Goal: Information Seeking & Learning: Learn about a topic

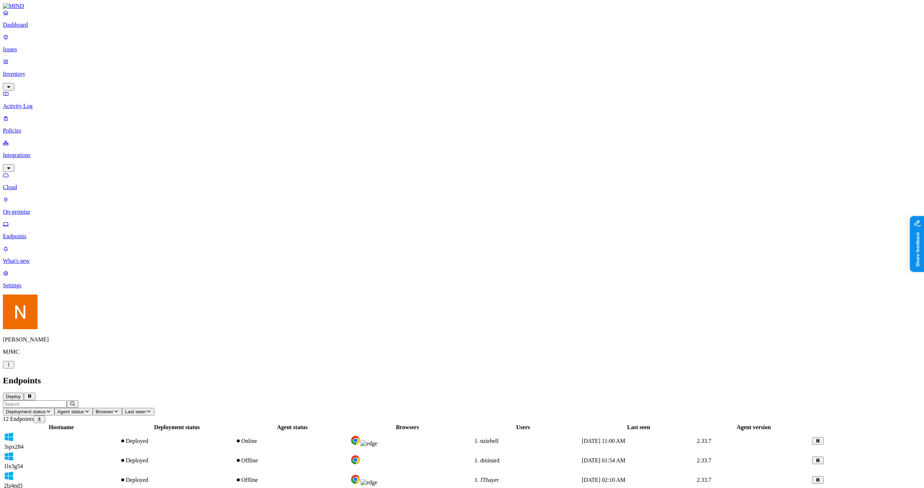
click at [64, 368] on div "Nitai Mishary MJMC" at bounding box center [462, 332] width 918 height 74
click at [32, 71] on p "Inventory" at bounding box center [462, 74] width 918 height 6
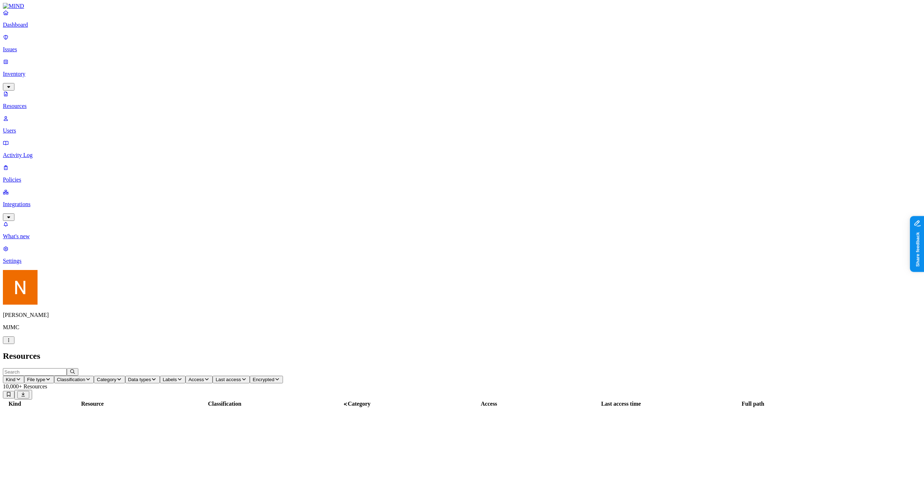
click at [39, 46] on p "Issues" at bounding box center [462, 49] width 918 height 6
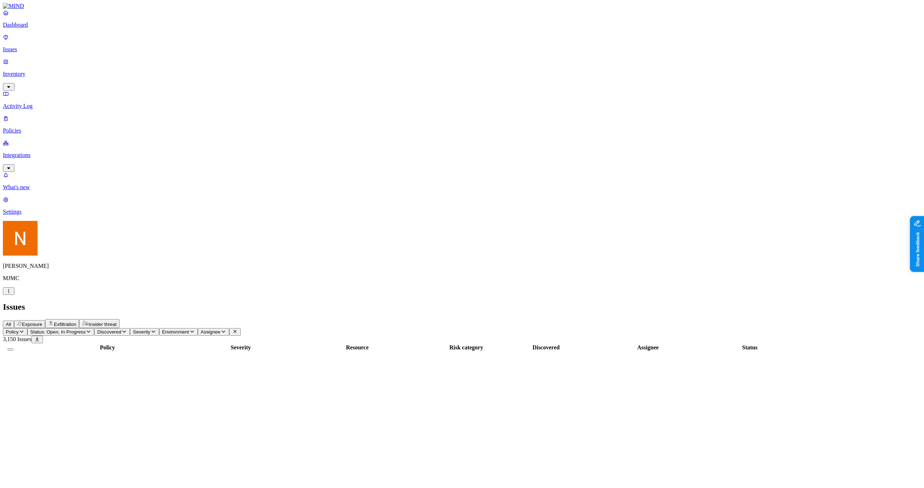
click at [76, 322] on span "Exfiltration" at bounding box center [65, 324] width 22 height 5
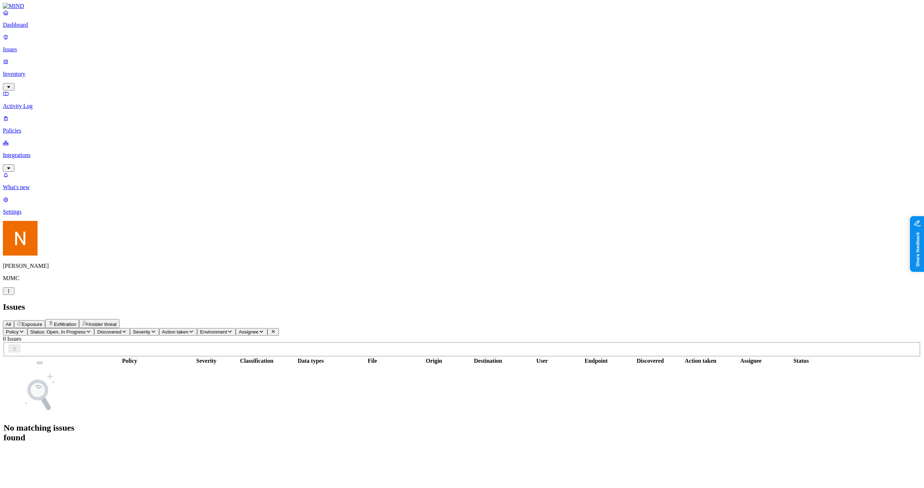
click at [86, 329] on span "Status: Open, In Progress" at bounding box center [57, 331] width 55 height 5
click at [131, 104] on div "Resolved" at bounding box center [131, 114] width 0 height 20
click at [131, 104] on div "Resolved" at bounding box center [131, 114] width 0 height 21
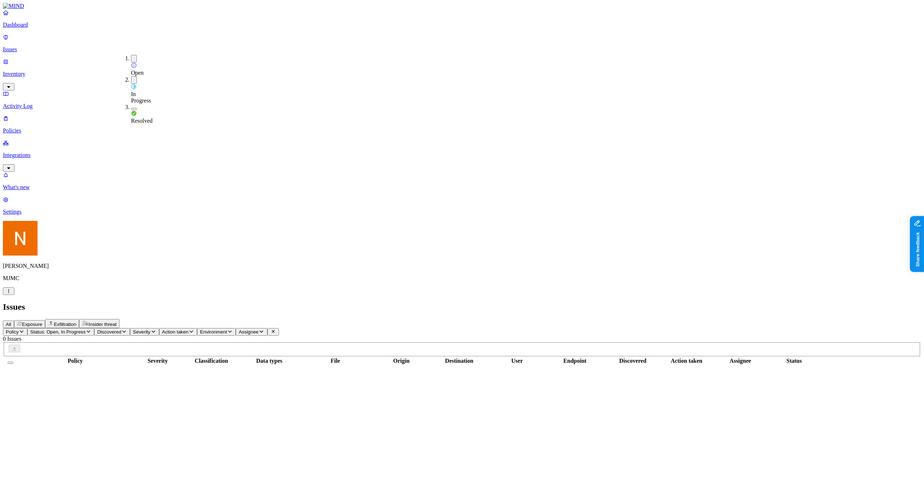
click at [132, 413] on td "‌" at bounding box center [75, 416] width 114 height 7
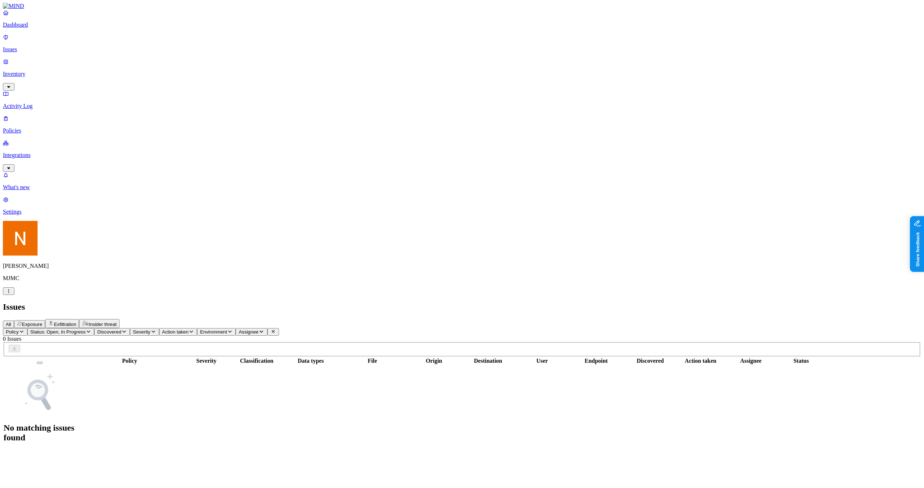
click at [14, 320] on button "All" at bounding box center [8, 324] width 11 height 8
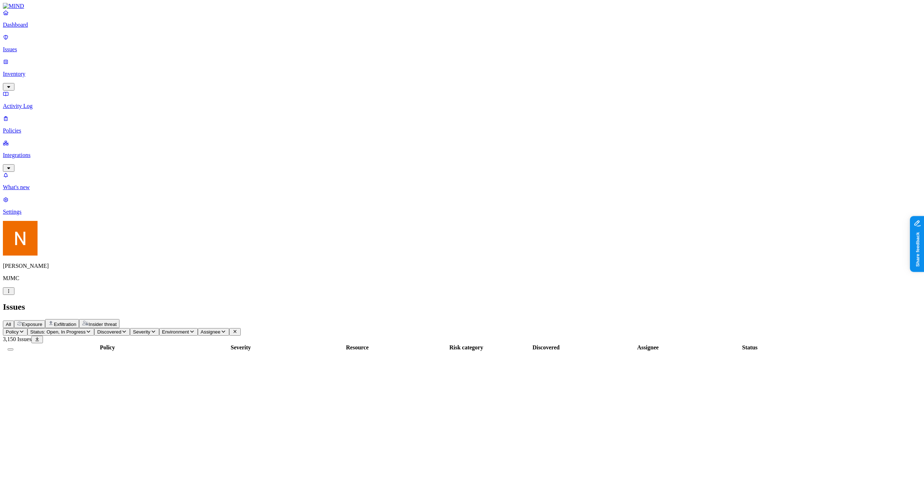
click at [34, 64] on div "Dashboard Issues Inventory Activity Log Policies Integrations" at bounding box center [462, 90] width 918 height 162
click at [36, 71] on p "Inventory" at bounding box center [462, 74] width 918 height 6
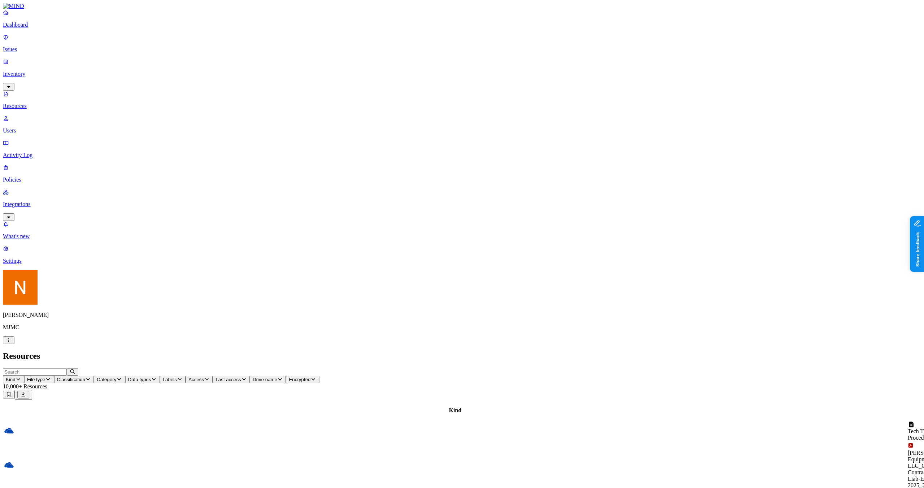
click at [45, 204] on nav "Dashboard Issues Inventory Resources Users Activity Log Policies Integrations W…" at bounding box center [462, 136] width 918 height 255
click at [224, 351] on div "Resources" at bounding box center [462, 356] width 918 height 10
click at [86, 377] on span "Classification" at bounding box center [71, 379] width 29 height 5
click at [412, 351] on div "Resources" at bounding box center [462, 356] width 918 height 10
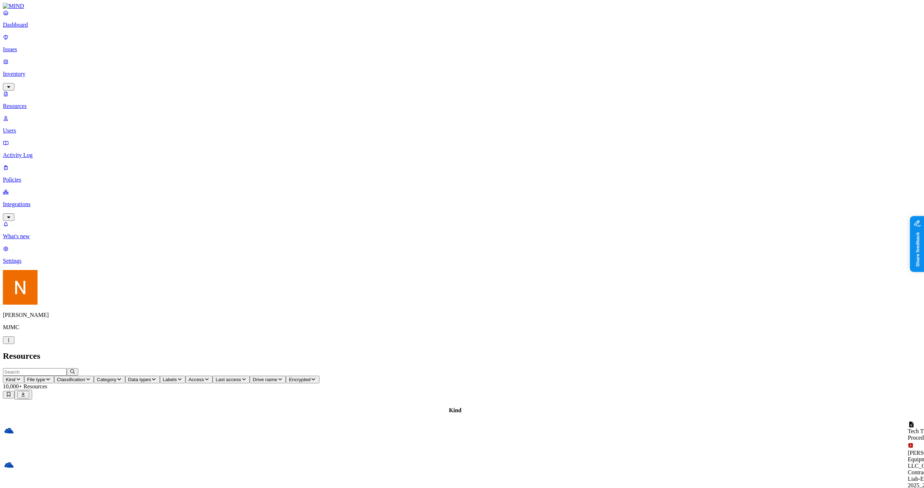
click at [451, 351] on div "Resources" at bounding box center [462, 356] width 918 height 10
click at [310, 377] on span "Encrypted" at bounding box center [300, 379] width 22 height 5
click at [213, 376] on button "Access" at bounding box center [199, 380] width 27 height 8
click at [151, 377] on span "Data types" at bounding box center [139, 379] width 23 height 5
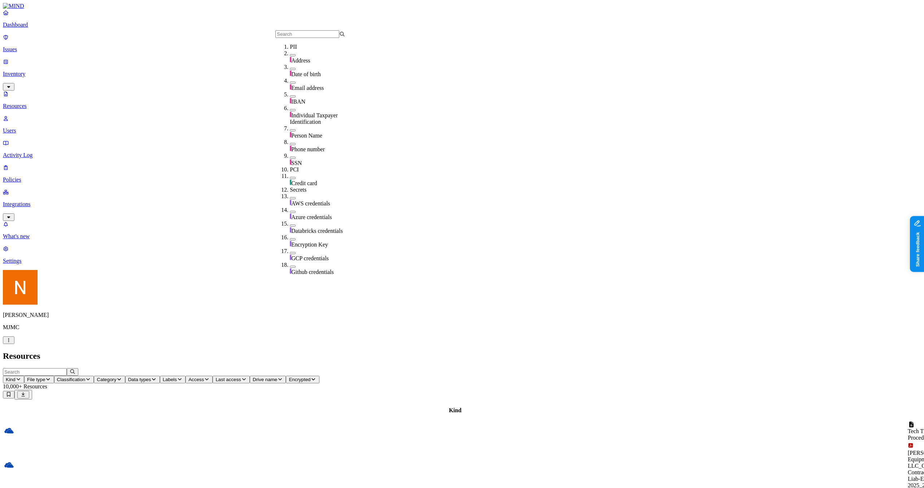
click at [45, 377] on span "File type" at bounding box center [36, 379] width 18 height 5
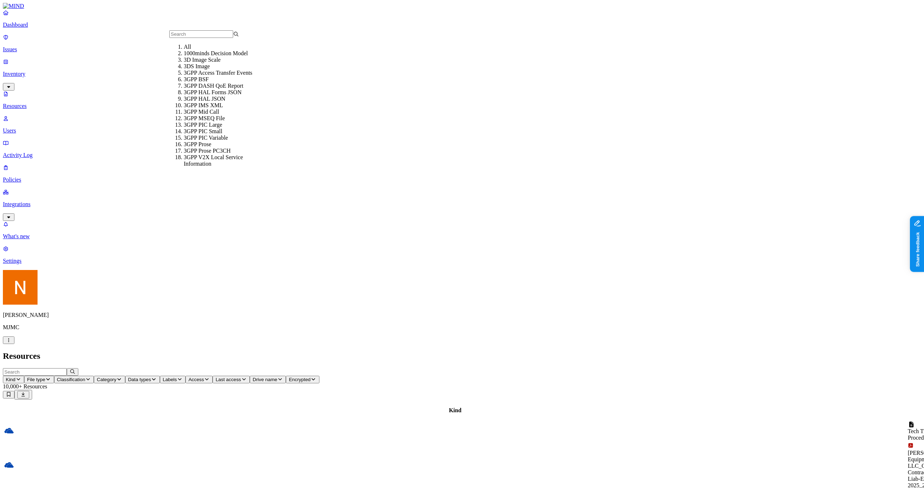
click at [218, 351] on div "Resources" at bounding box center [462, 356] width 918 height 10
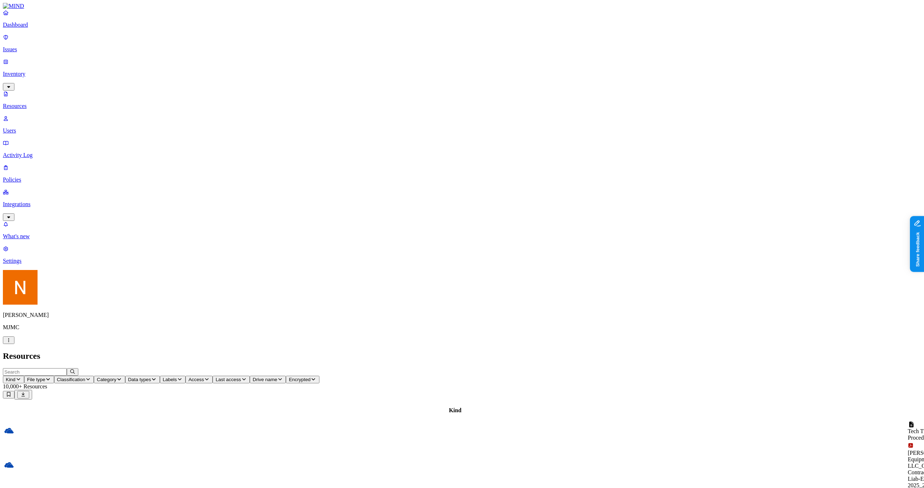
click at [45, 377] on span "File type" at bounding box center [36, 379] width 18 height 5
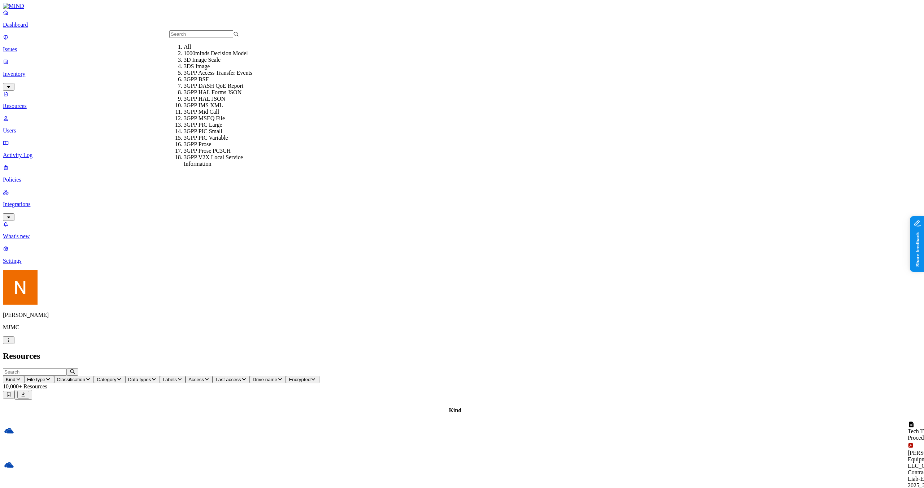
click at [86, 377] on span "Classification" at bounding box center [71, 379] width 29 height 5
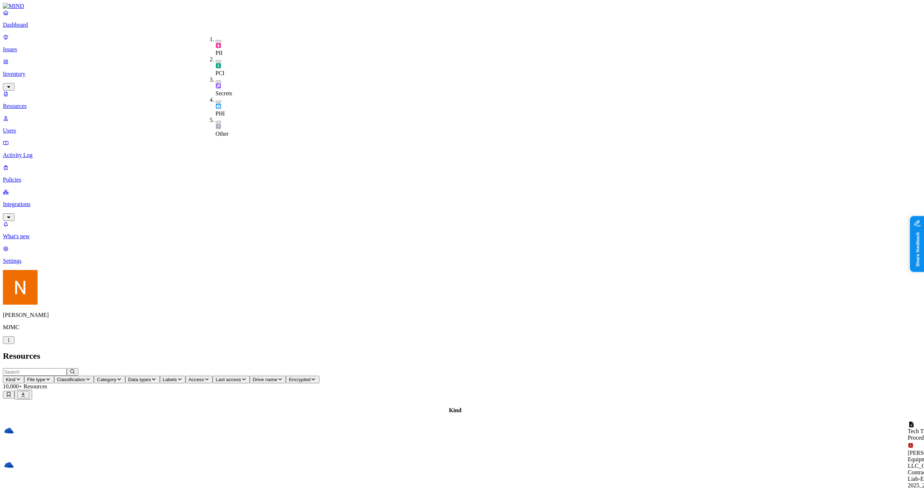
click at [45, 377] on span "File type" at bounding box center [36, 379] width 18 height 5
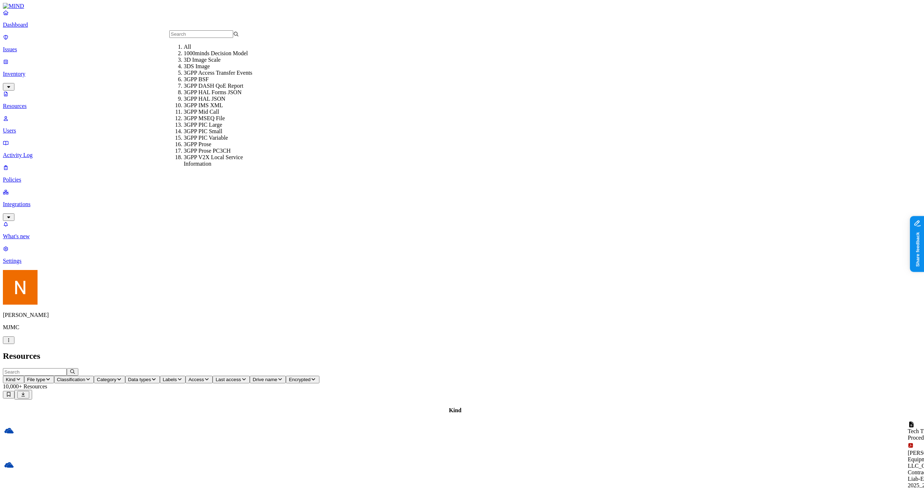
click at [24, 376] on button "Kind" at bounding box center [13, 380] width 21 height 8
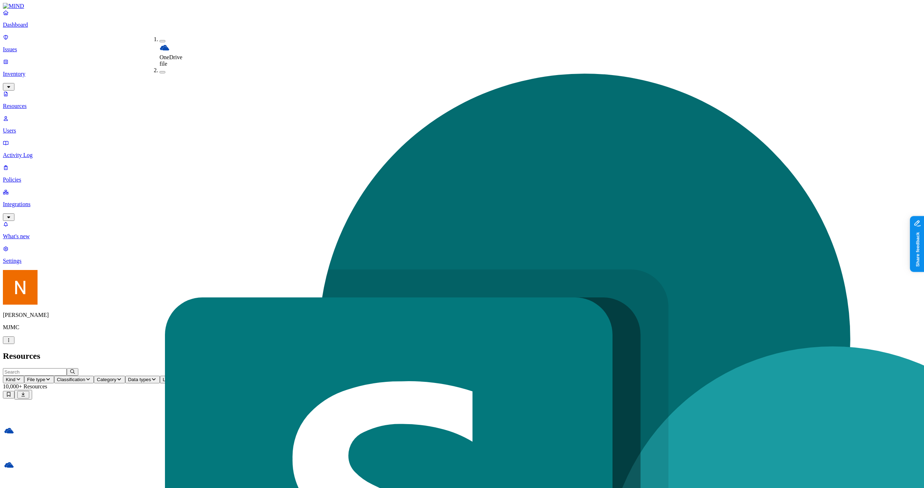
click at [269, 351] on div "Resources" at bounding box center [462, 356] width 918 height 10
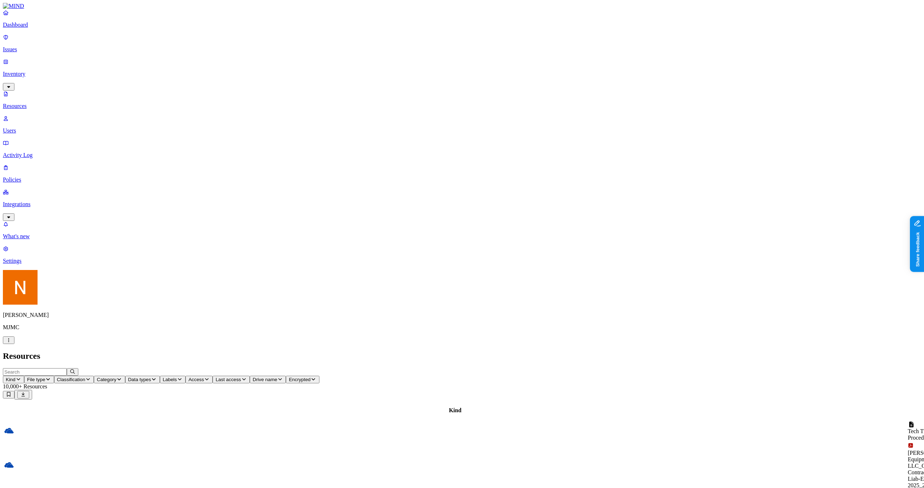
click at [270, 351] on div "Resources" at bounding box center [462, 356] width 918 height 10
click at [125, 376] on button "Category" at bounding box center [109, 380] width 31 height 8
type button "on"
click at [151, 377] on span "Data types" at bounding box center [139, 379] width 23 height 5
type input "ss"
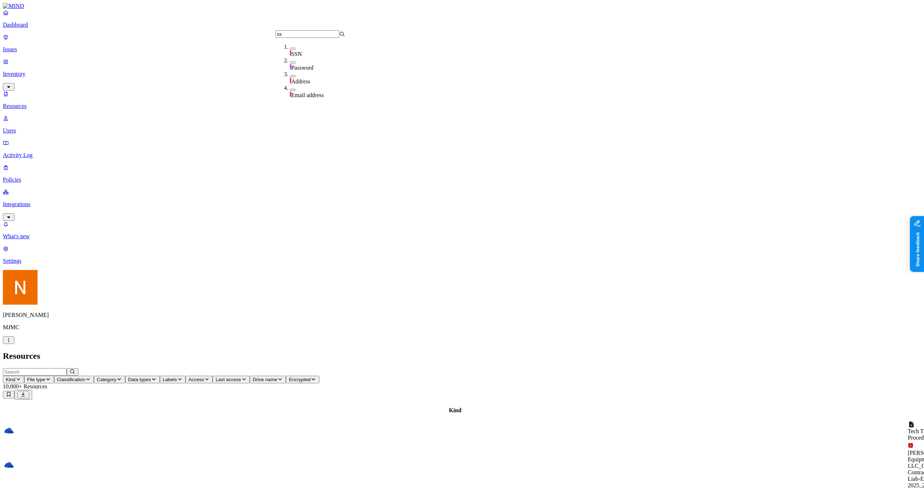
click at [304, 56] on div "SSN" at bounding box center [325, 51] width 70 height 14
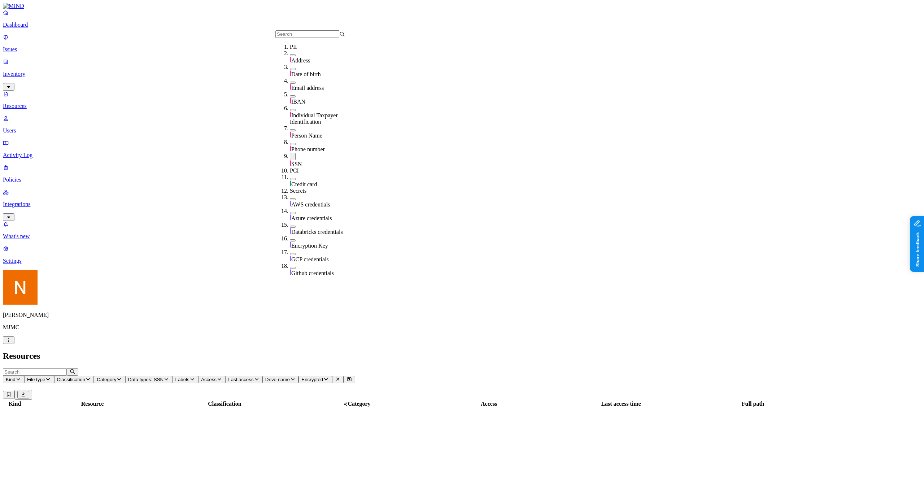
click at [321, 351] on header "Resources" at bounding box center [462, 356] width 918 height 10
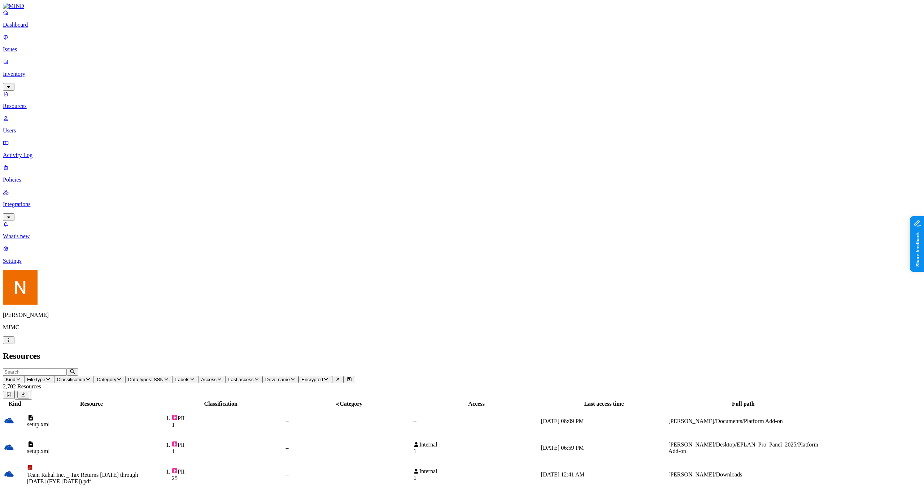
click at [40, 28] on p "Dashboard" at bounding box center [462, 25] width 918 height 6
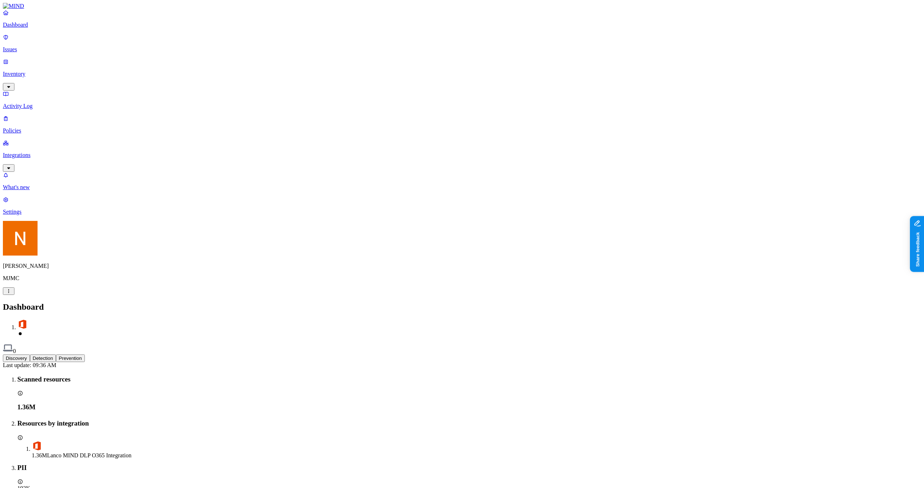
click at [35, 71] on p "Inventory" at bounding box center [462, 74] width 918 height 6
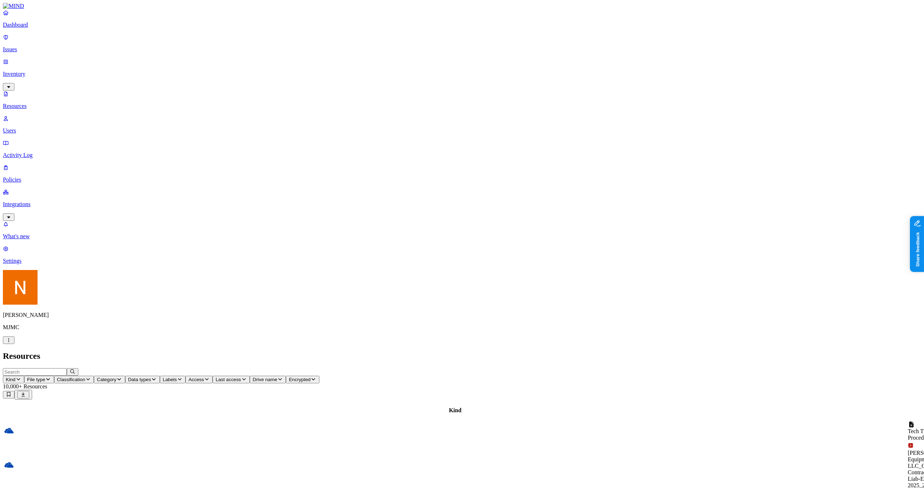
click at [309, 351] on header "Resources" at bounding box center [462, 356] width 918 height 10
click at [551, 351] on h2 "Resources" at bounding box center [462, 356] width 918 height 10
click at [54, 376] on button "File type" at bounding box center [39, 380] width 30 height 8
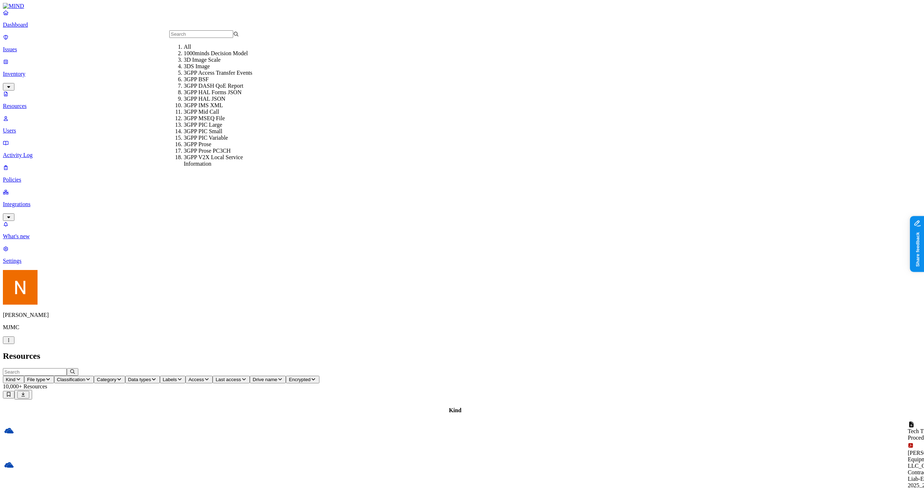
click at [24, 376] on button "Kind" at bounding box center [13, 380] width 21 height 8
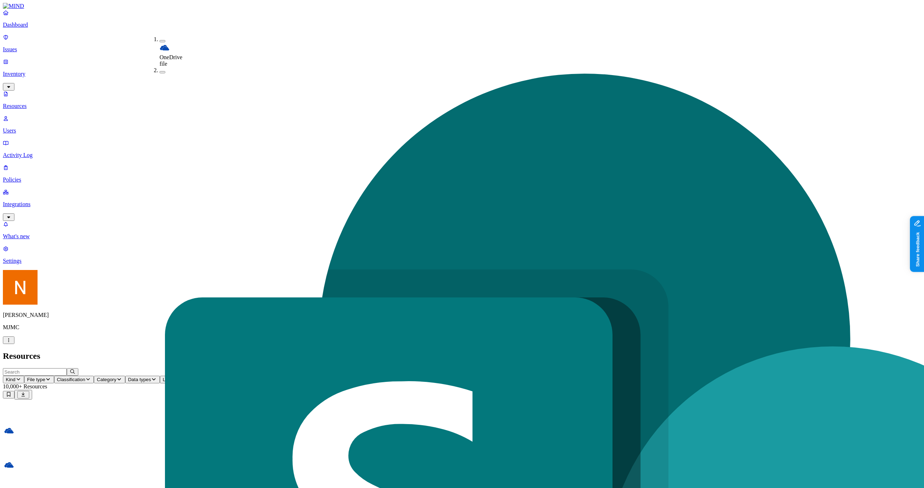
click at [160, 376] on button "Data types" at bounding box center [142, 380] width 35 height 8
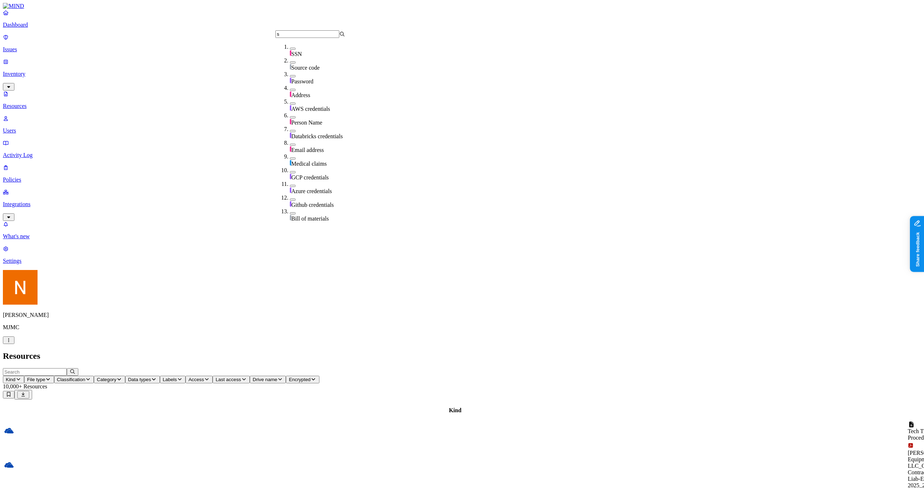
type input "s"
click at [299, 47] on div "SSN" at bounding box center [325, 51] width 70 height 14
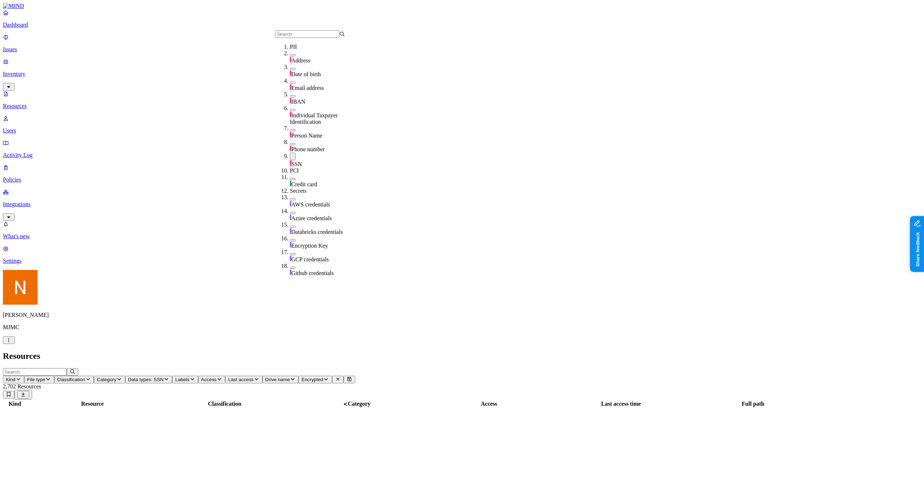
click at [318, 351] on header "Resources" at bounding box center [462, 356] width 918 height 10
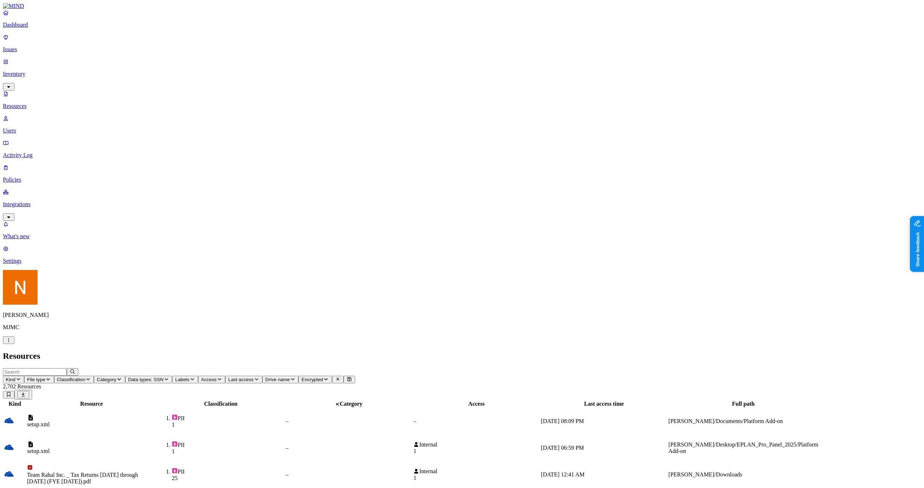
click at [76, 264] on nav "Dashboard Issues Inventory Resources Users Activity Log Policies Integrations W…" at bounding box center [462, 136] width 918 height 255
click at [284, 441] on div "PII 1" at bounding box center [220, 448] width 127 height 14
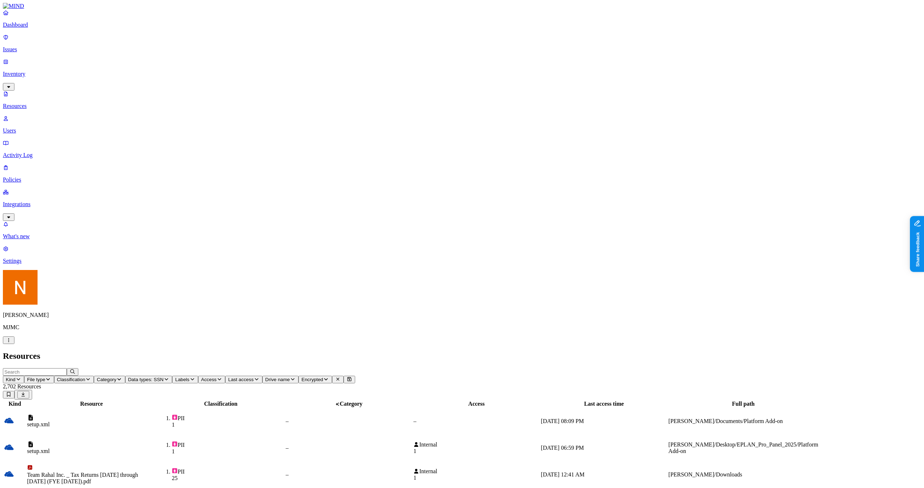
click at [539, 468] on div "Internal 1" at bounding box center [476, 474] width 126 height 13
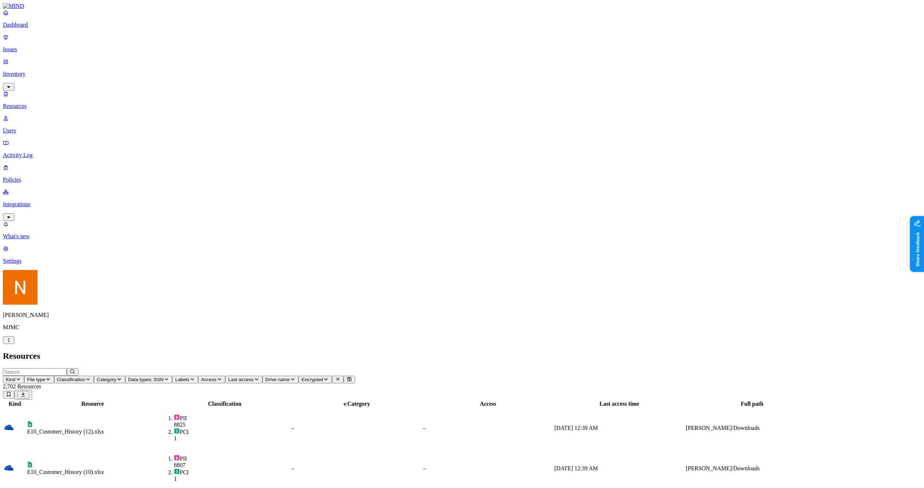
click at [12, 343] on icon "button" at bounding box center [9, 340] width 6 height 5
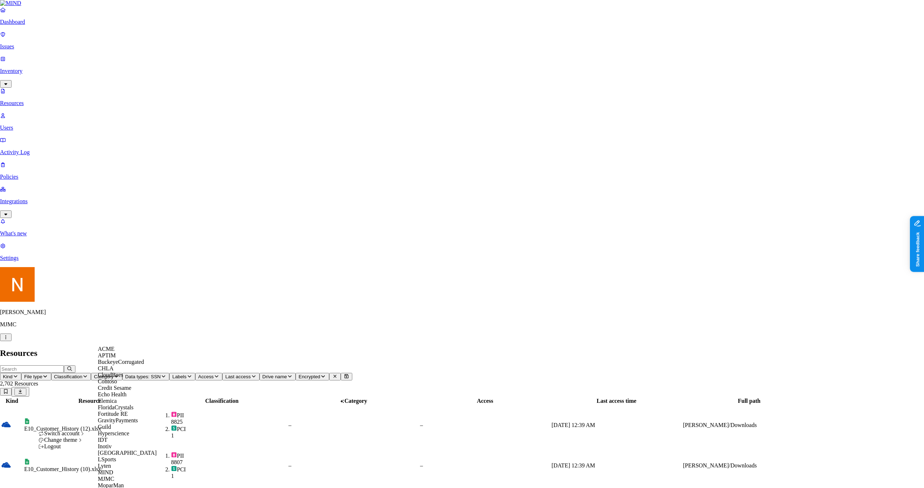
scroll to position [350, 0]
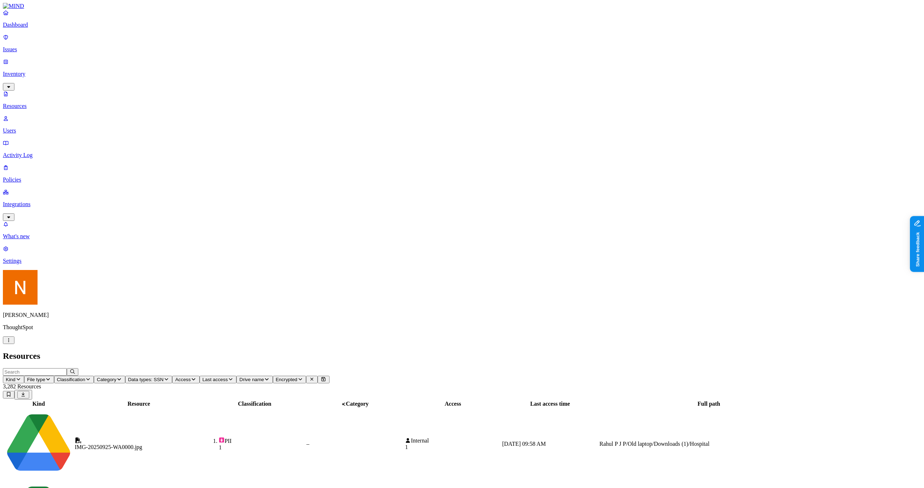
click at [38, 201] on p "Integrations" at bounding box center [462, 204] width 918 height 6
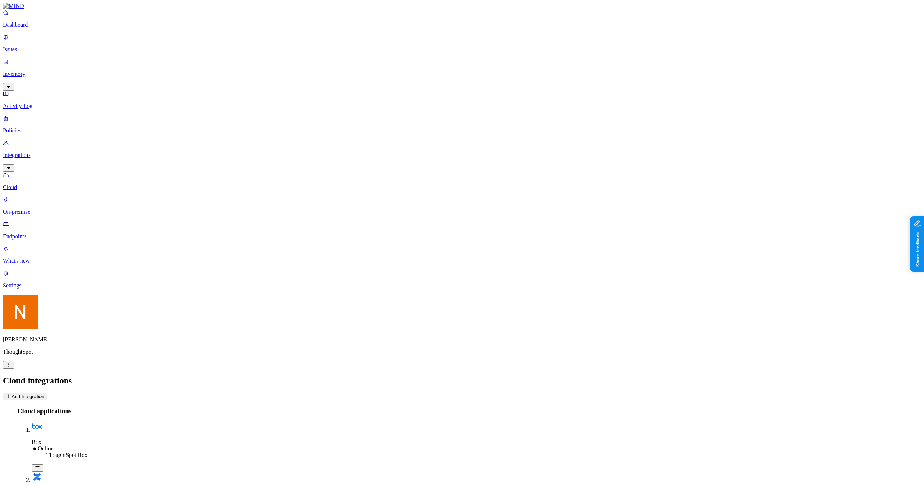
click at [64, 233] on p "Endpoints" at bounding box center [462, 236] width 918 height 6
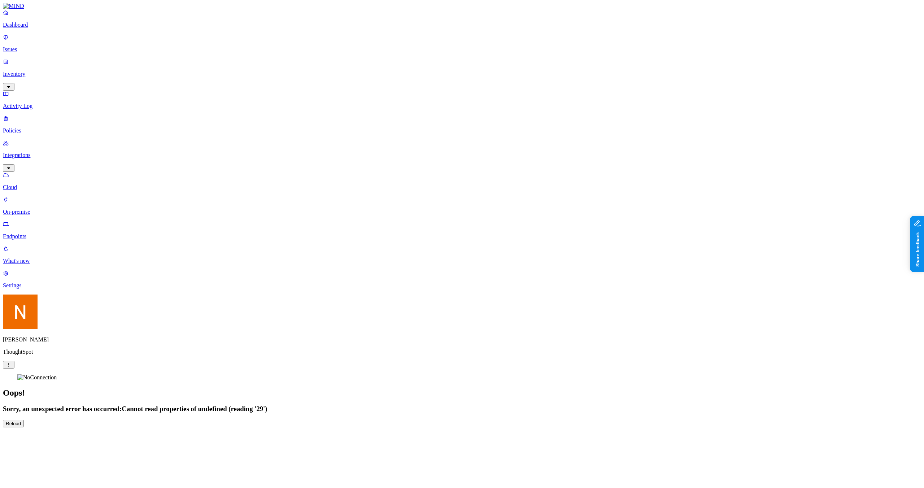
click at [24, 420] on button "Reload" at bounding box center [13, 424] width 21 height 8
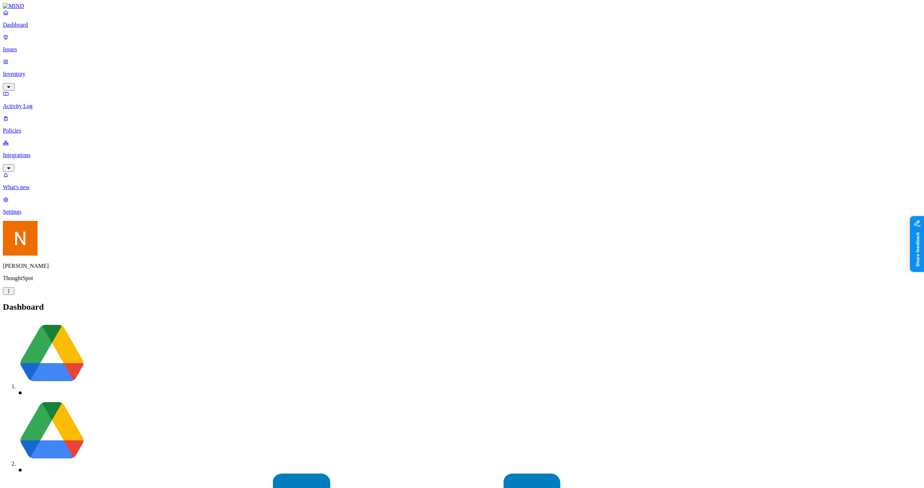
click at [40, 140] on link "Integrations" at bounding box center [462, 155] width 918 height 31
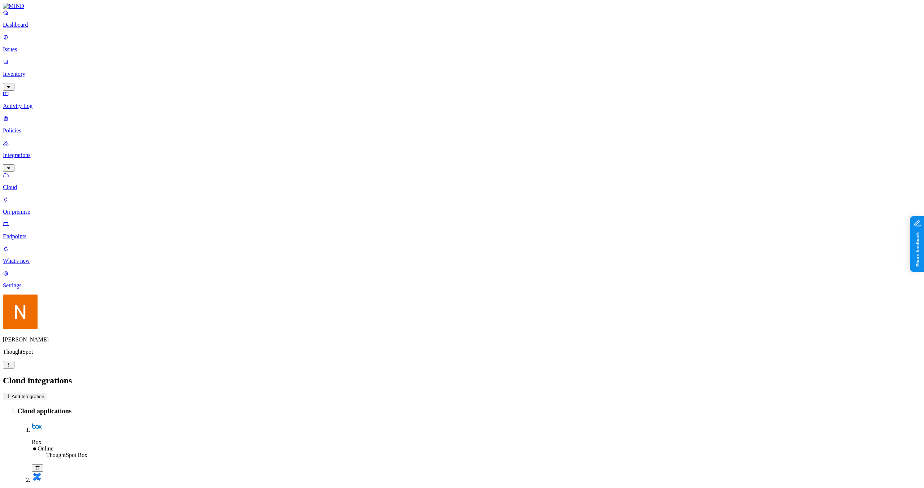
click at [33, 143] on nav "Dashboard Issues Inventory Activity Log Policies Integrations Cloud On-premise …" at bounding box center [462, 148] width 918 height 279
click at [38, 233] on p "Endpoints" at bounding box center [462, 236] width 918 height 6
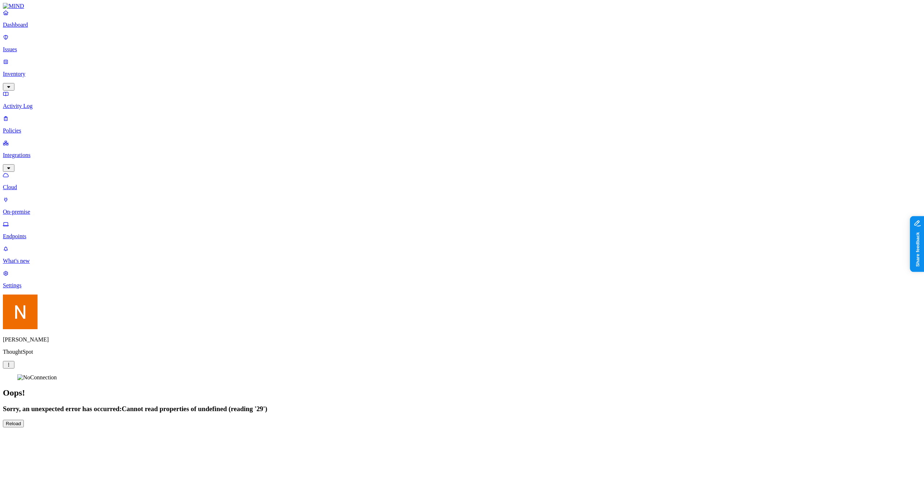
click at [535, 374] on section "Oops! Sorry, an unexpected error has occurred: Cannot read properties of undefi…" at bounding box center [462, 400] width 918 height 53
click at [727, 252] on div "Dashboard Issues Inventory Activity Log Policies Integrations Cloud On-premise …" at bounding box center [462, 215] width 918 height 424
click at [924, 283] on button "Share feedback" at bounding box center [937, 279] width 56 height 15
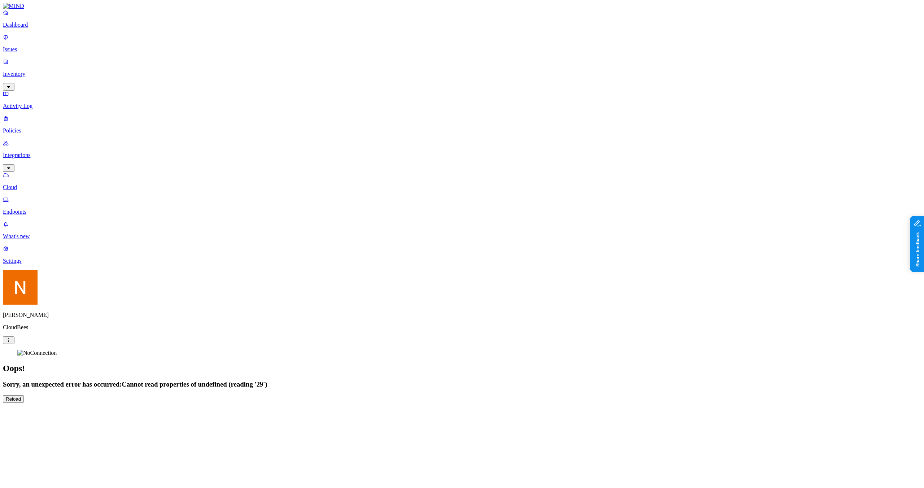
click at [70, 409] on html "Dashboard Issues Inventory Activity Log Policies Integrations Cloud Endpoints W…" at bounding box center [462, 204] width 924 height 409
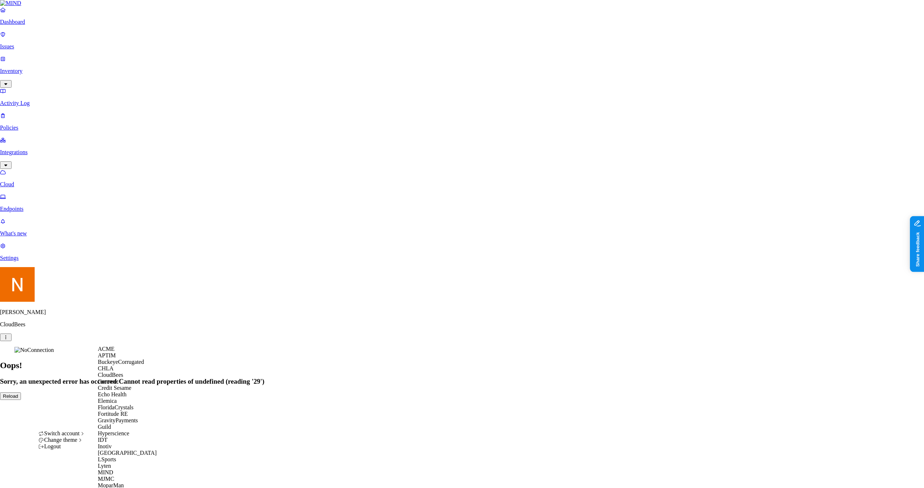
click at [125, 352] on div "ACME" at bounding box center [133, 349] width 70 height 6
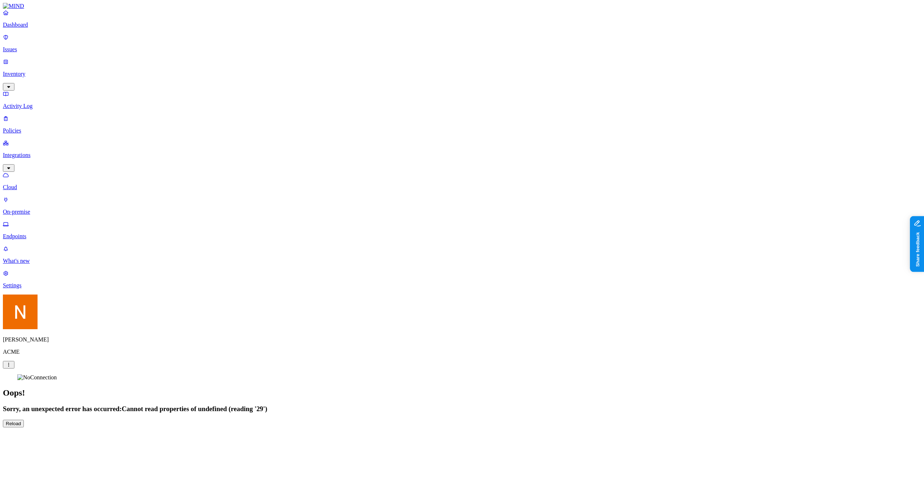
click at [49, 221] on link "Endpoints" at bounding box center [462, 230] width 918 height 19
click at [65, 433] on html "Dashboard Issues Inventory Activity Log Policies Integrations Cloud On-premise …" at bounding box center [462, 216] width 924 height 433
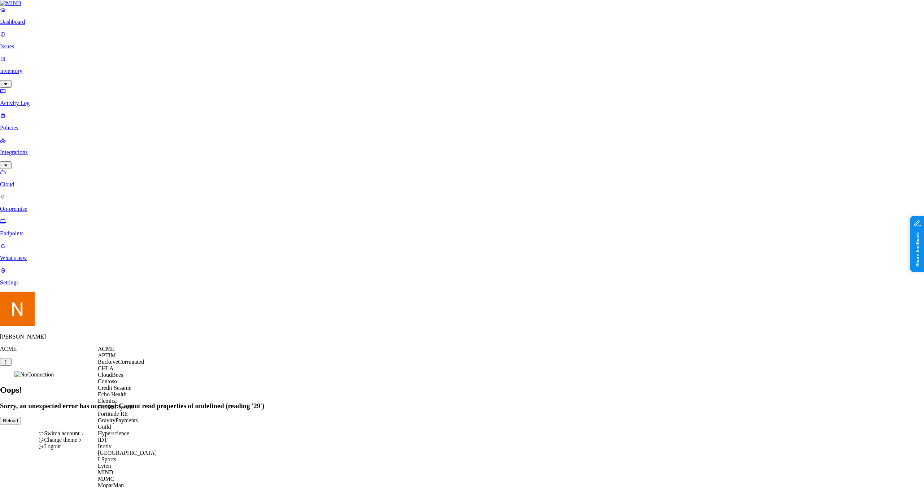
scroll to position [224, 0]
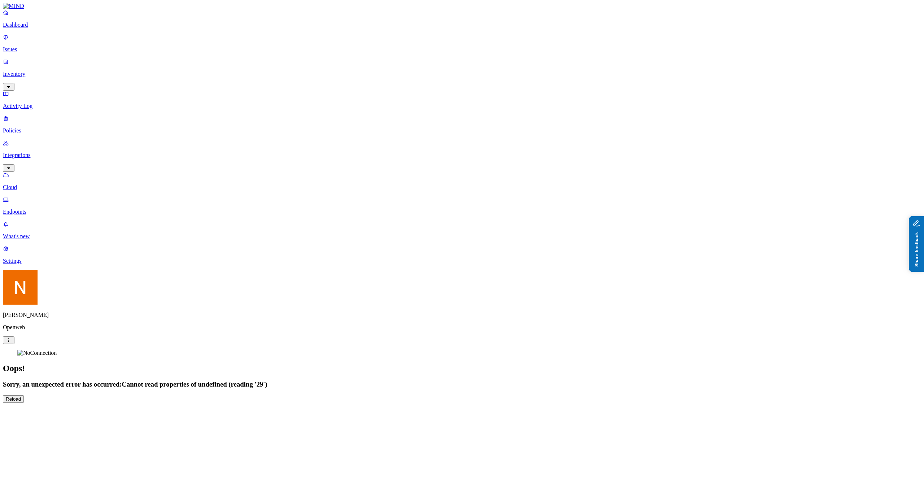
drag, startPoint x: 960, startPoint y: 280, endPoint x: 1827, endPoint y: 492, distance: 893.3
click at [924, 280] on button "Share feedback" at bounding box center [937, 279] width 56 height 15
click at [316, 330] on div "Dashboard Issues Inventory Activity Log Policies Integrations Cloud Endpoints W…" at bounding box center [462, 203] width 918 height 400
click at [353, 298] on div "Dashboard Issues Inventory Activity Log Policies Integrations Cloud Endpoints W…" at bounding box center [462, 203] width 918 height 400
click at [396, 330] on div "Dashboard Issues Inventory Activity Log Policies Integrations Cloud Endpoints W…" at bounding box center [462, 203] width 918 height 400
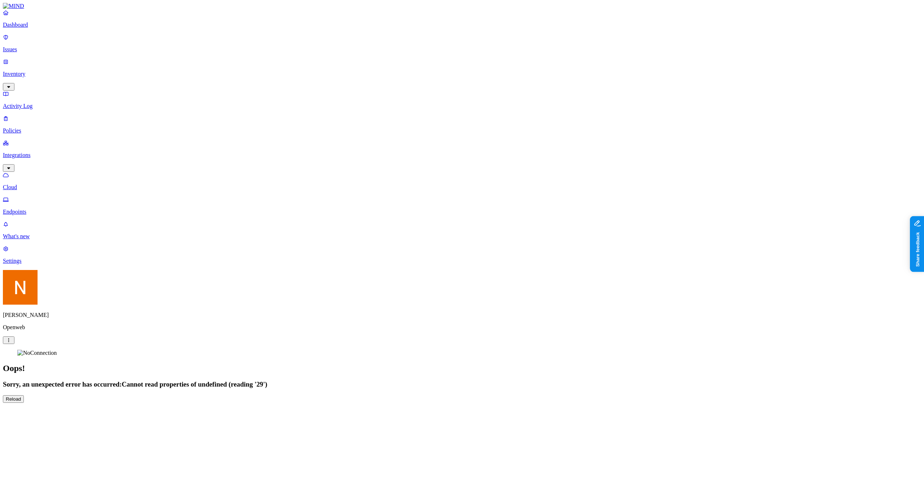
click at [517, 330] on section "Oops! Sorry, an unexpected error has occurred: Cannot read properties of undefi…" at bounding box center [462, 376] width 918 height 53
click at [67, 330] on html "Dashboard Issues Inventory Activity Log Policies Integrations Cloud Endpoints W…" at bounding box center [462, 204] width 924 height 409
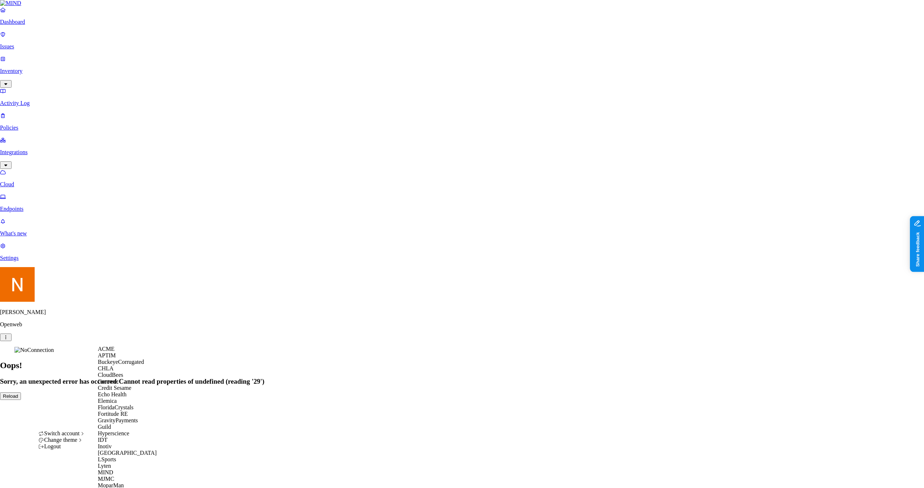
scroll to position [286, 0]
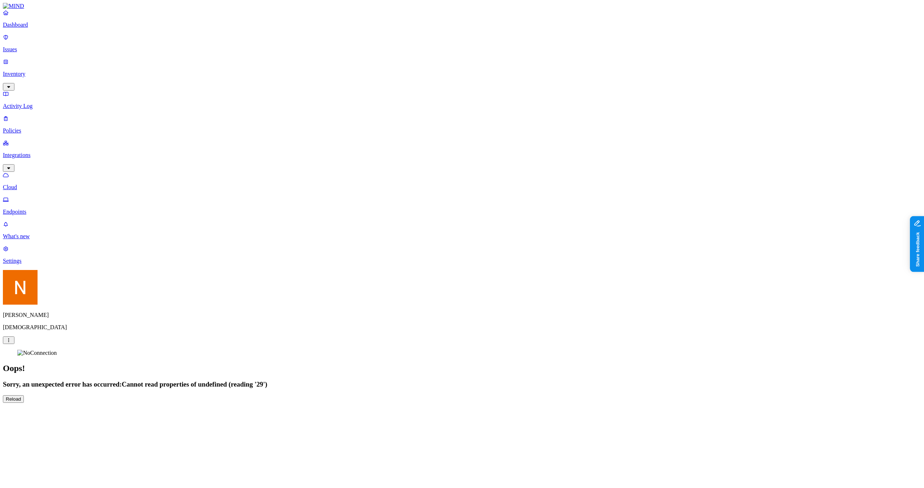
click at [258, 392] on div "Dashboard Issues Inventory Activity Log Policies Integrations Cloud Endpoints W…" at bounding box center [462, 203] width 918 height 400
click at [65, 409] on html "Dashboard Issues Inventory Activity Log Policies Integrations Cloud Endpoints W…" at bounding box center [462, 204] width 924 height 409
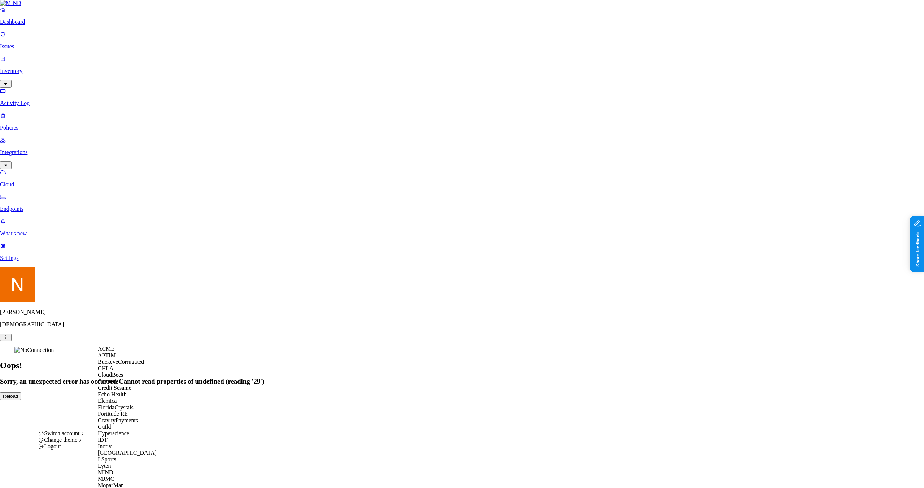
scroll to position [333, 0]
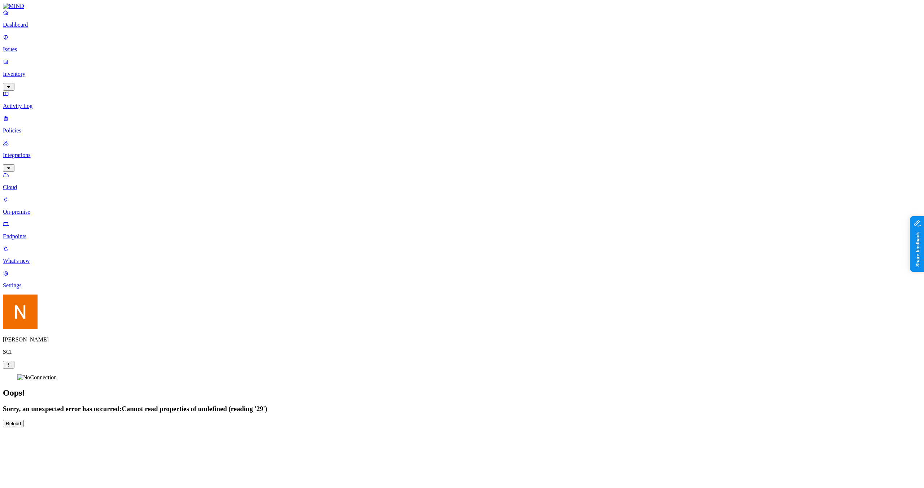
click at [47, 184] on p "Cloud" at bounding box center [462, 187] width 918 height 6
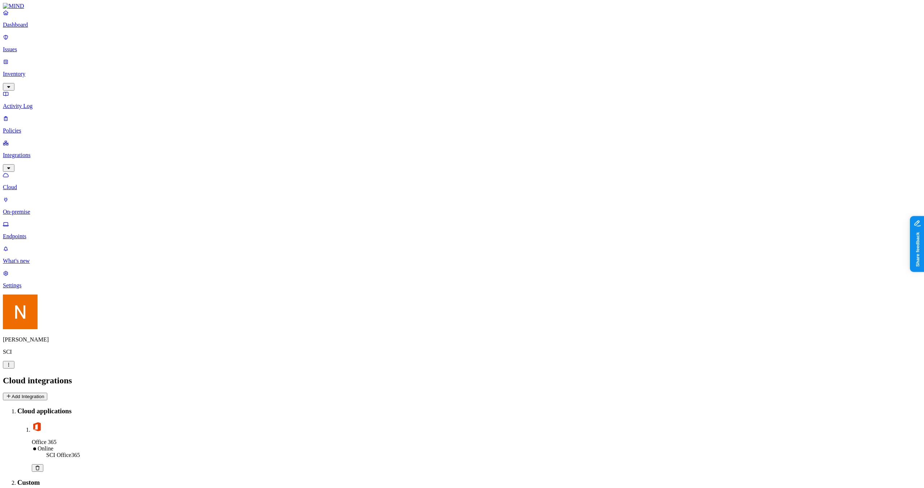
click at [30, 38] on div "Dashboard Issues Inventory Activity Log Policies Integrations Cloud On-premise …" at bounding box center [462, 124] width 918 height 230
click at [29, 46] on p "Issues" at bounding box center [462, 49] width 918 height 6
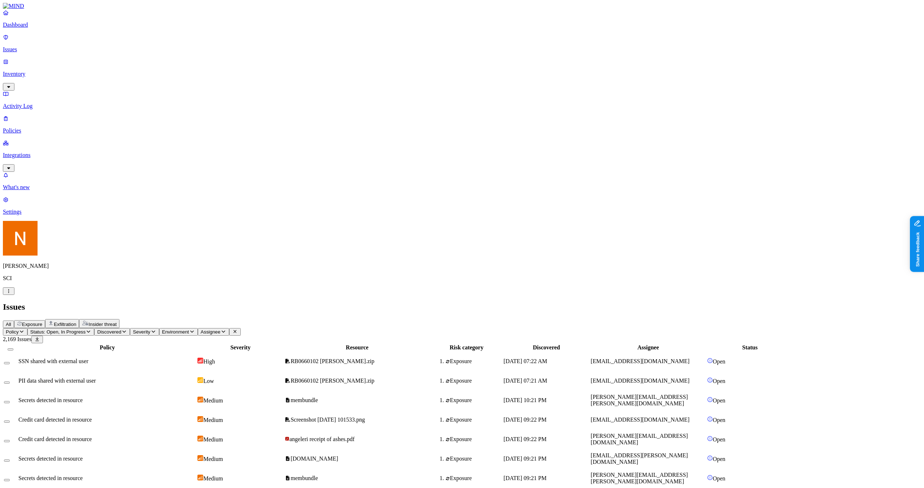
click at [73, 475] on html "Dashboard Issues Inventory Activity Log Policies Integrations What's new 1 Sett…" at bounding box center [462, 484] width 924 height 968
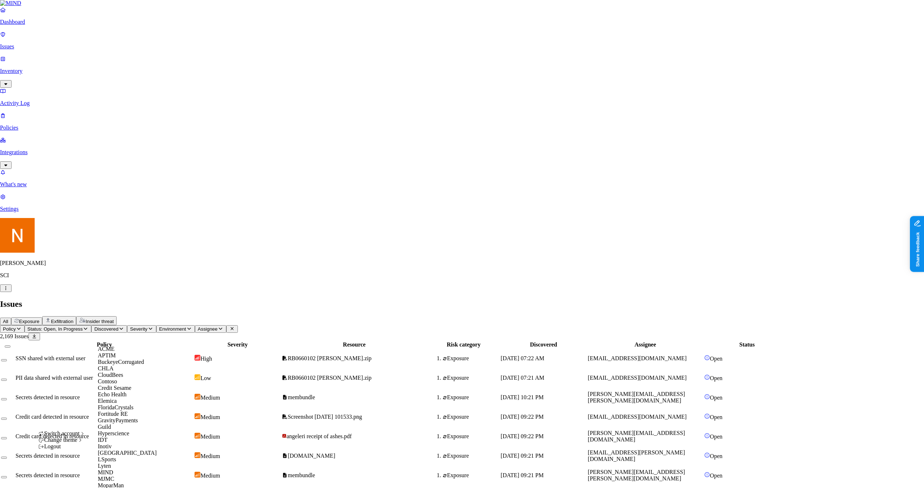
click at [128, 350] on div "ACME" at bounding box center [133, 349] width 70 height 6
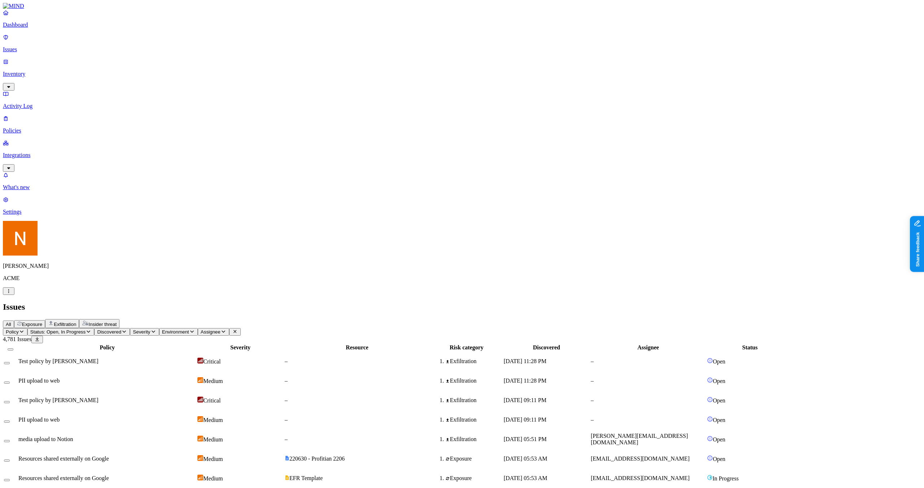
click at [31, 152] on p "Integrations" at bounding box center [462, 155] width 918 height 6
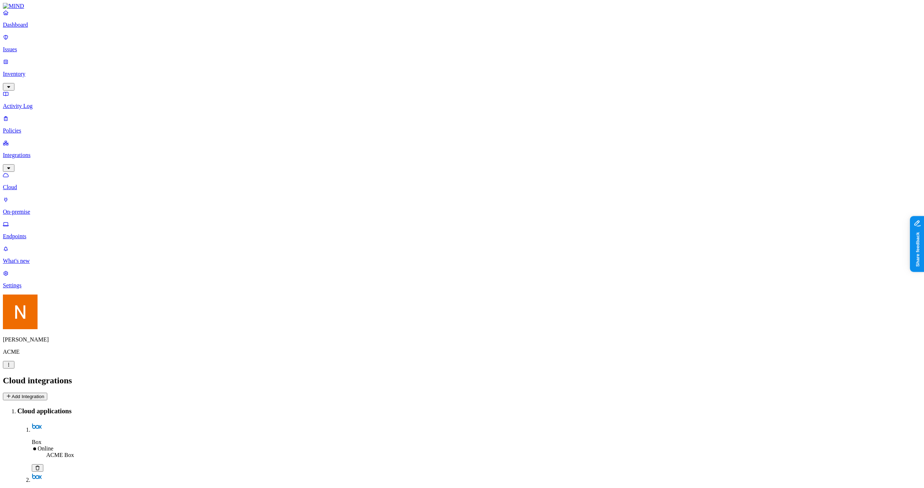
click at [36, 137] on nav "Dashboard Issues Inventory Activity Log Policies Integrations Cloud On-premise …" at bounding box center [462, 148] width 918 height 279
click at [37, 233] on p "Endpoints" at bounding box center [462, 236] width 918 height 6
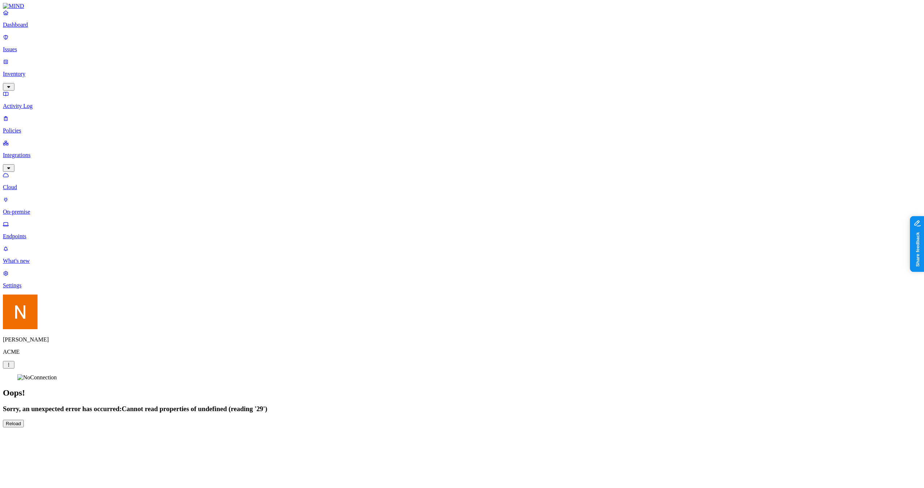
click at [197, 295] on div "Dashboard Issues Inventory Activity Log Policies Integrations Cloud On-premise …" at bounding box center [462, 215] width 918 height 424
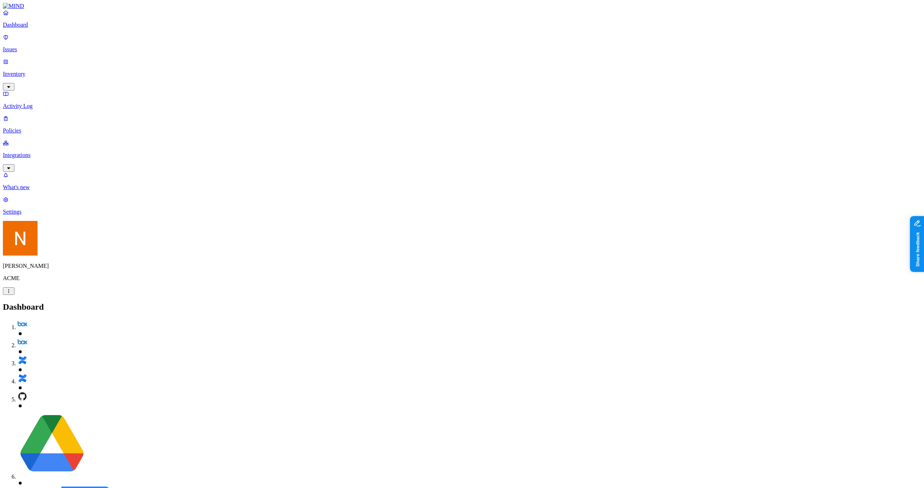
click at [41, 152] on p "Integrations" at bounding box center [462, 155] width 918 height 6
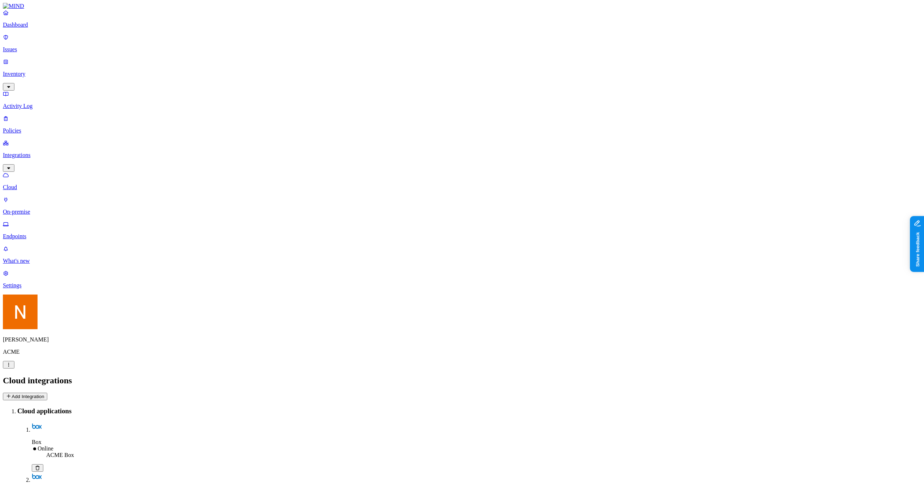
click at [45, 233] on p "Endpoints" at bounding box center [462, 236] width 918 height 6
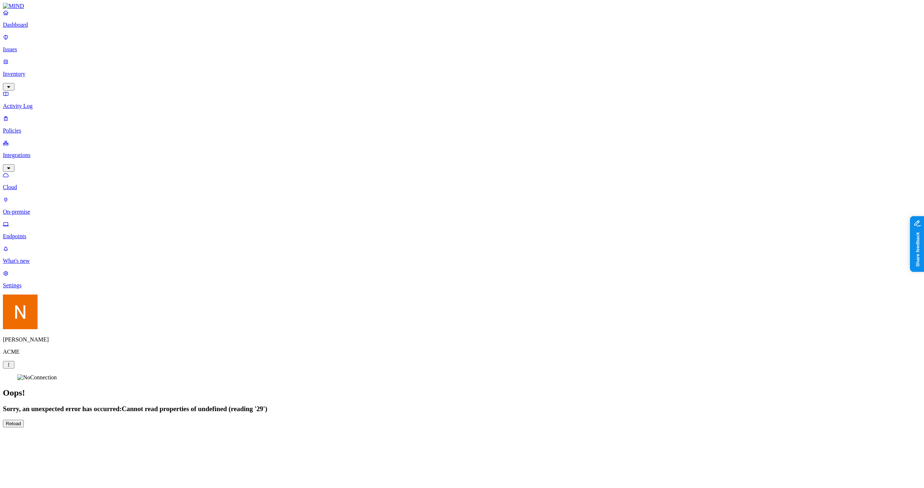
click at [161, 196] on div "Dashboard Issues Inventory Activity Log Policies Integrations Cloud On-premise …" at bounding box center [462, 215] width 918 height 424
drag, startPoint x: 138, startPoint y: 476, endPoint x: 132, endPoint y: 475, distance: 5.6
click at [29, 454] on button "Notifications (F8)" at bounding box center [23, 450] width 12 height 8
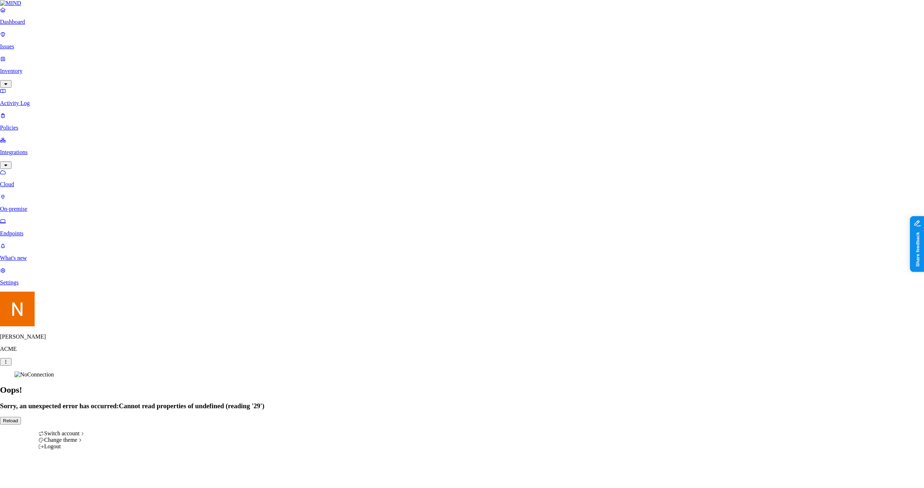
click at [67, 430] on html "Dashboard Issues Inventory Activity Log Policies Integrations Cloud On-premise …" at bounding box center [462, 215] width 924 height 430
click at [231, 384] on html "Dashboard Issues Inventory Activity Log Policies Integrations Cloud On-premise …" at bounding box center [462, 215] width 924 height 430
click at [67, 430] on html "Dashboard Issues Inventory Activity Log Policies Integrations Cloud On-premise …" at bounding box center [462, 215] width 924 height 430
click at [73, 450] on div "Logout" at bounding box center [61, 446] width 47 height 6
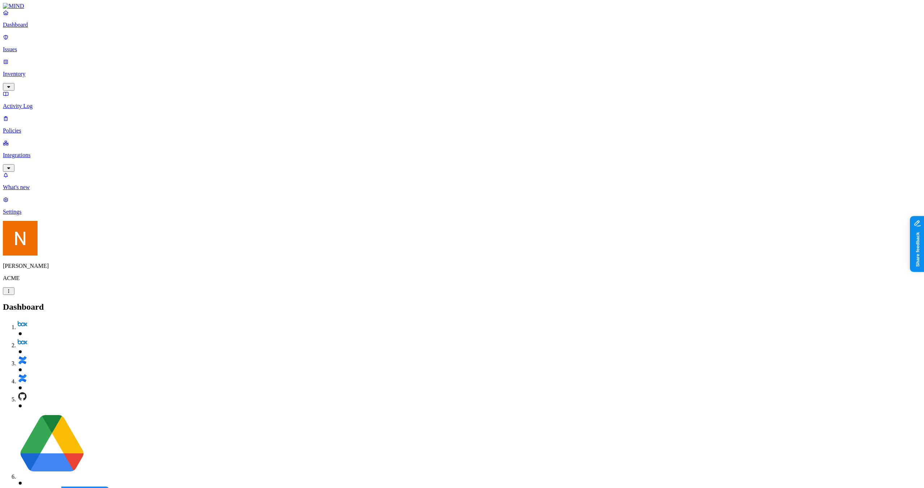
click at [65, 295] on div "[PERSON_NAME] ACME" at bounding box center [462, 258] width 918 height 74
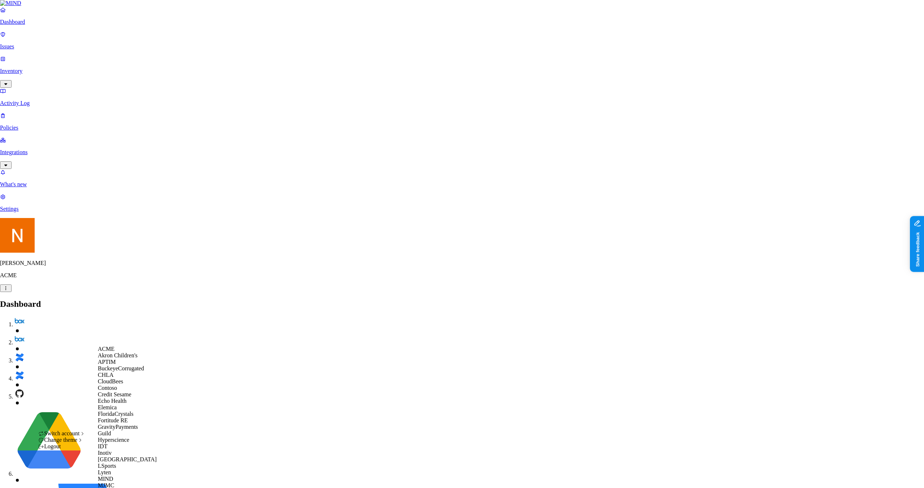
scroll to position [217, 0]
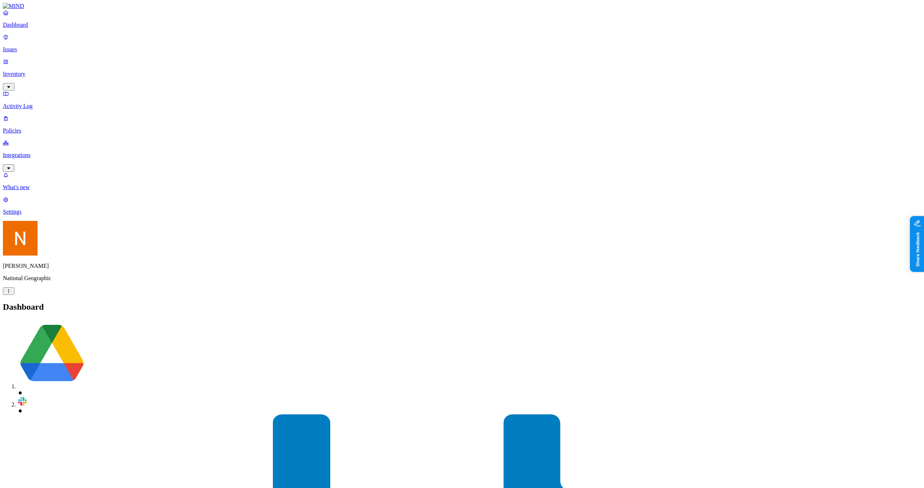
click at [21, 71] on p "Inventory" at bounding box center [462, 74] width 918 height 6
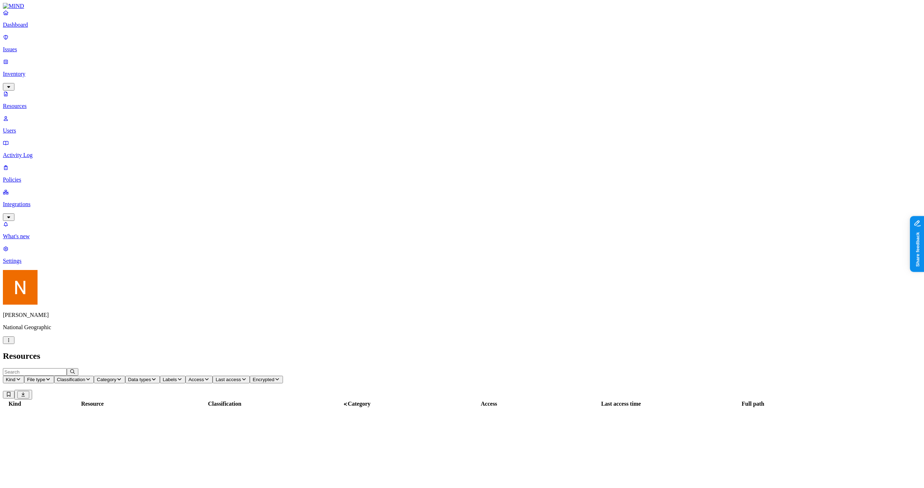
click at [26, 48] on link "Issues" at bounding box center [462, 43] width 918 height 19
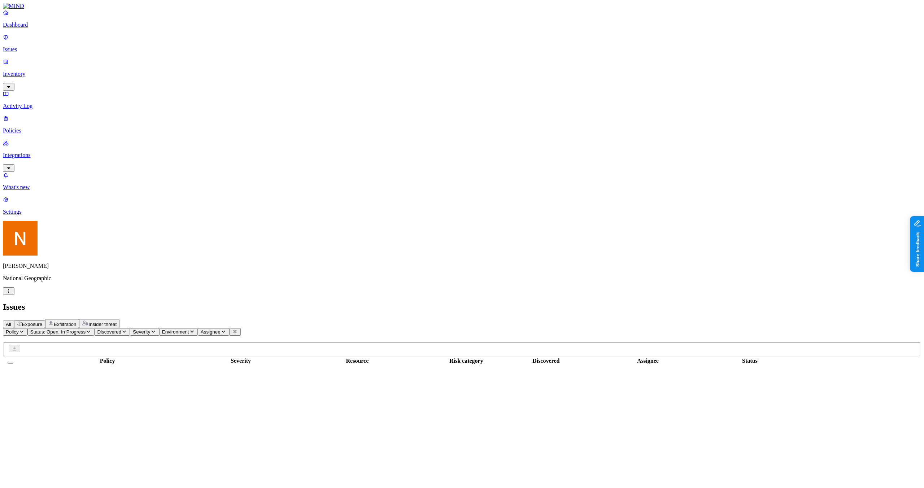
click at [43, 71] on p "Inventory" at bounding box center [462, 74] width 918 height 6
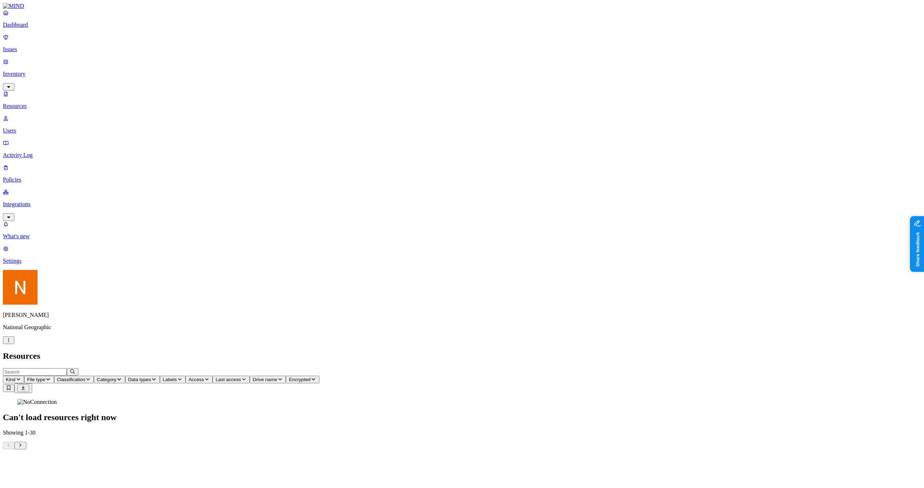
click at [34, 103] on p "Resources" at bounding box center [462, 106] width 918 height 6
click at [42, 127] on p "Users" at bounding box center [462, 130] width 918 height 6
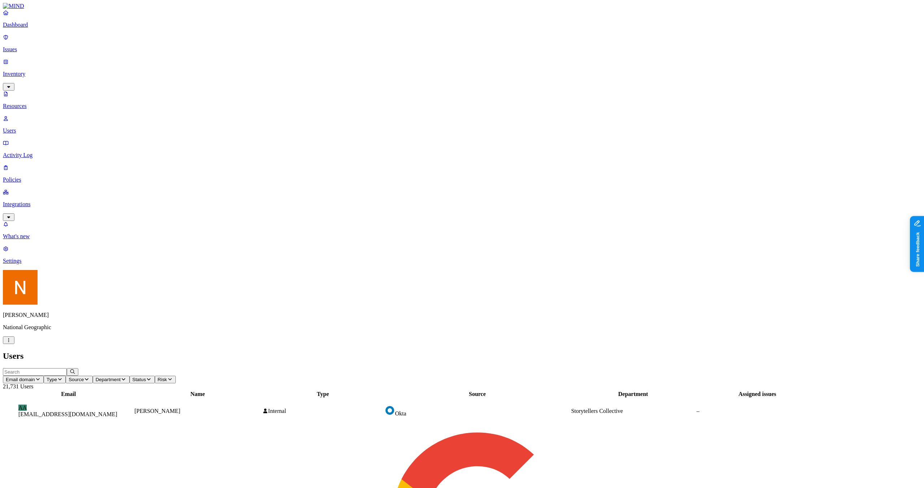
click at [40, 164] on link "Policies" at bounding box center [462, 173] width 918 height 19
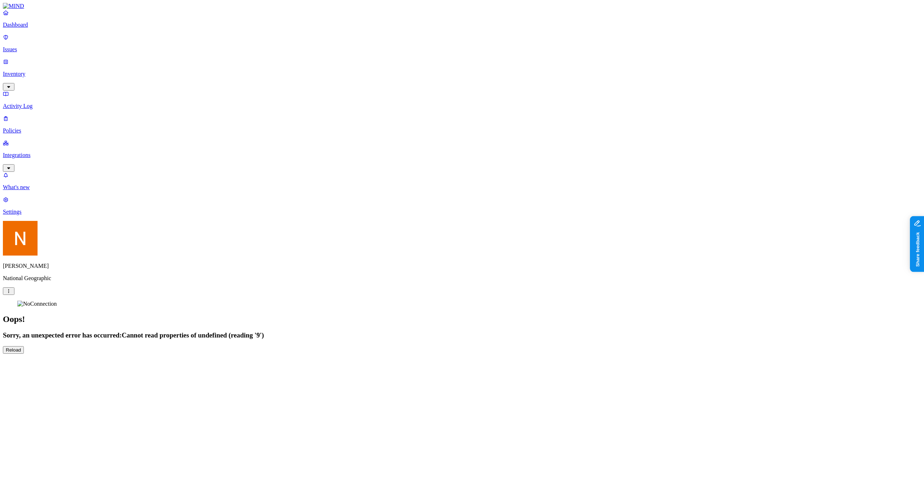
click at [270, 198] on div "Dashboard Issues Inventory Activity Log Policies Integrations What's new 1 Sett…" at bounding box center [462, 178] width 918 height 351
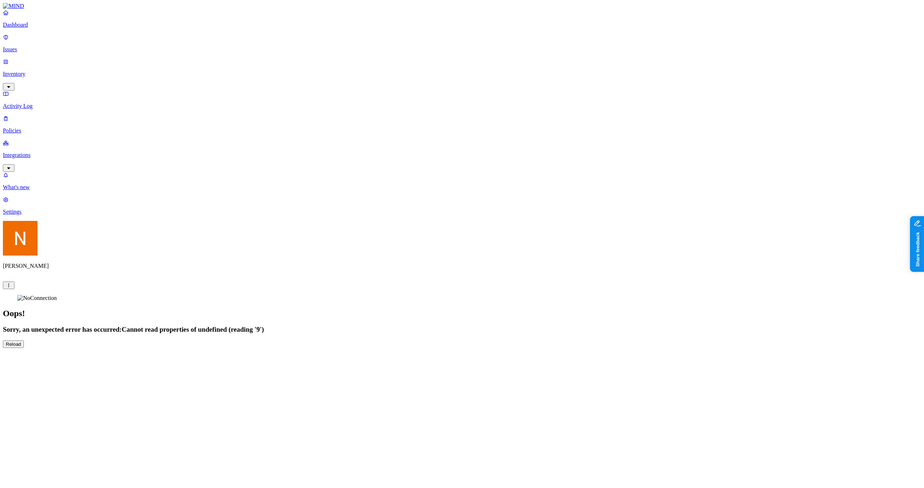
click at [44, 152] on p "Integrations" at bounding box center [462, 155] width 918 height 6
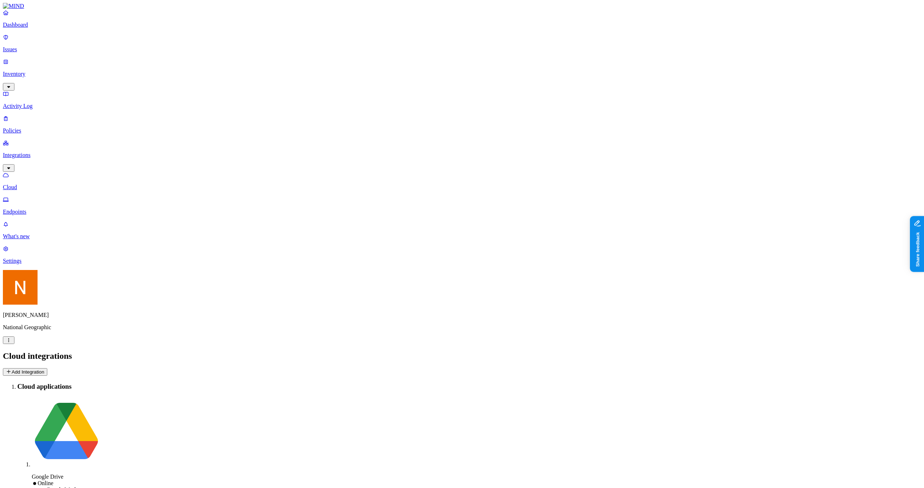
click at [52, 209] on p "Endpoints" at bounding box center [462, 212] width 918 height 6
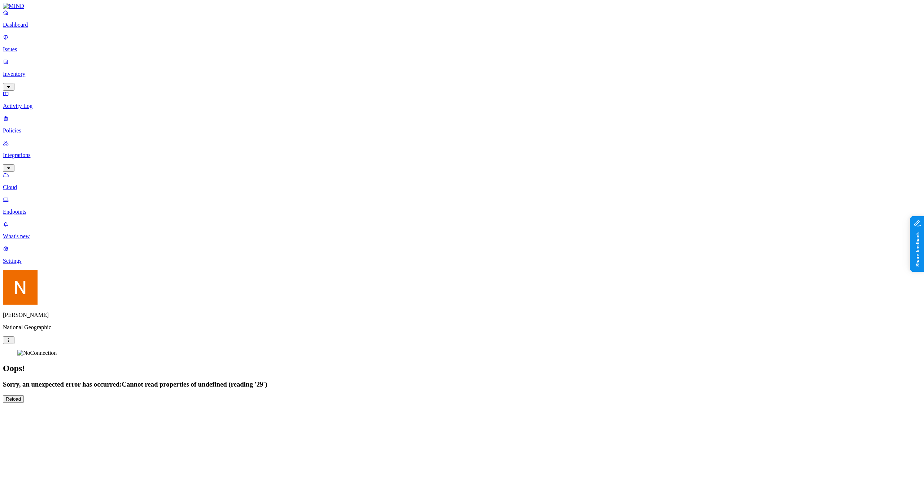
click at [51, 152] on p "Integrations" at bounding box center [462, 155] width 918 height 6
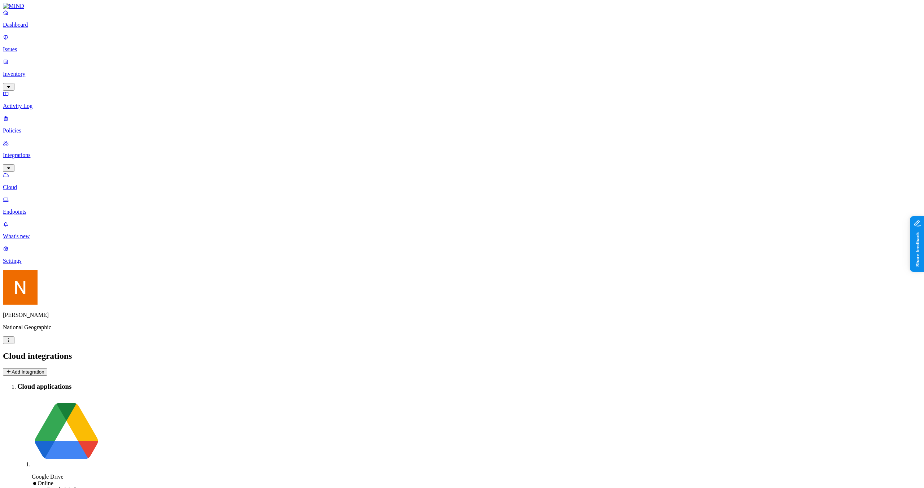
click at [52, 127] on p "Policies" at bounding box center [462, 130] width 918 height 6
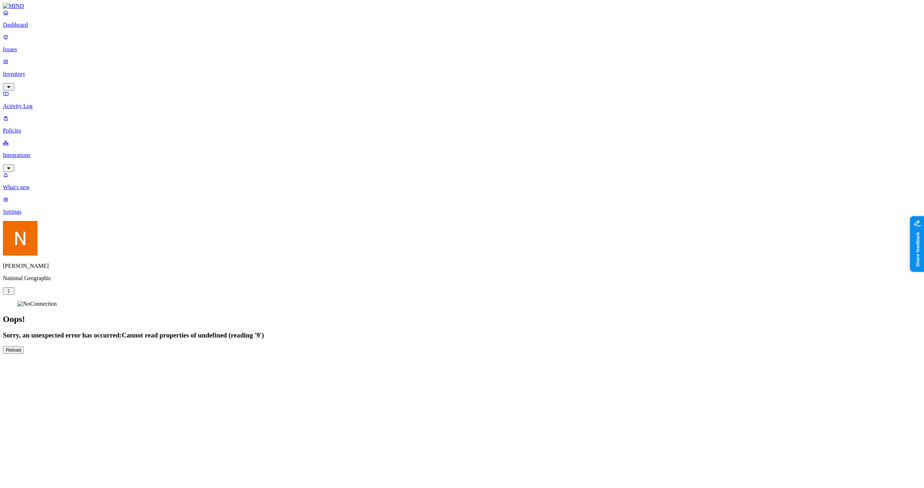
click at [247, 211] on div "Dashboard Issues Inventory Activity Log Policies Integrations What's new 1 Sett…" at bounding box center [462, 178] width 918 height 351
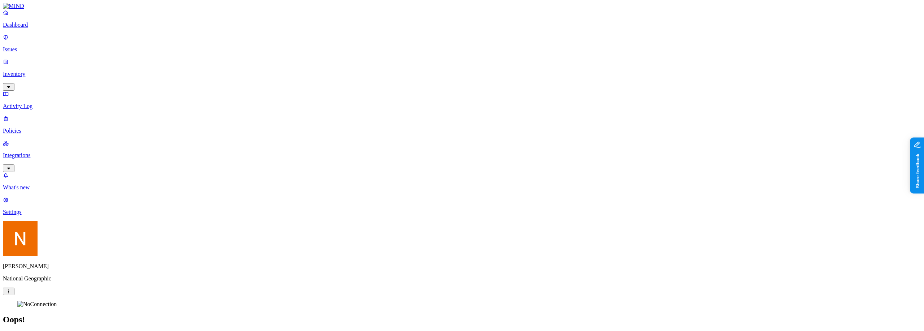
click at [214, 239] on div "Dashboard Issues Inventory Activity Log Policies Integrations What's new 1 Sett…" at bounding box center [462, 178] width 918 height 351
click at [259, 223] on div "Dashboard Issues Inventory Activity Log Policies Integrations What's new 1 Sett…" at bounding box center [462, 178] width 918 height 351
click at [245, 259] on div "Dashboard Issues Inventory Activity Log Policies Integrations What's new 1 Sett…" at bounding box center [462, 178] width 918 height 351
drag, startPoint x: 334, startPoint y: 189, endPoint x: 341, endPoint y: 161, distance: 29.7
click at [335, 189] on div "Dashboard Issues Inventory Activity Log Policies Integrations What's new 1 Sett…" at bounding box center [462, 178] width 918 height 351
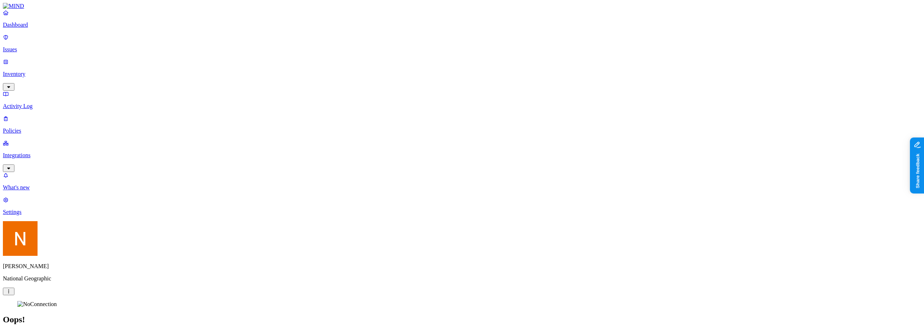
click at [40, 140] on link "Integrations" at bounding box center [462, 155] width 918 height 31
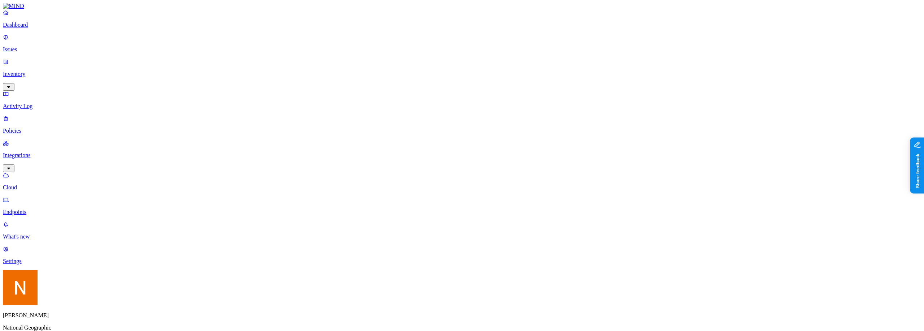
click at [41, 127] on p "Policies" at bounding box center [462, 130] width 918 height 6
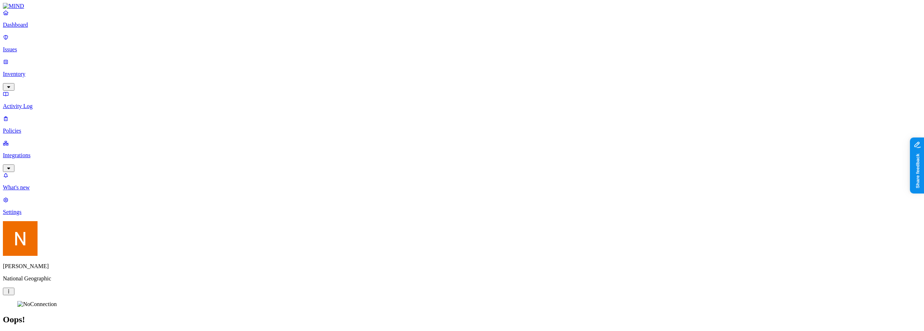
click at [74, 295] on div "[PERSON_NAME] National Geographic" at bounding box center [462, 258] width 918 height 74
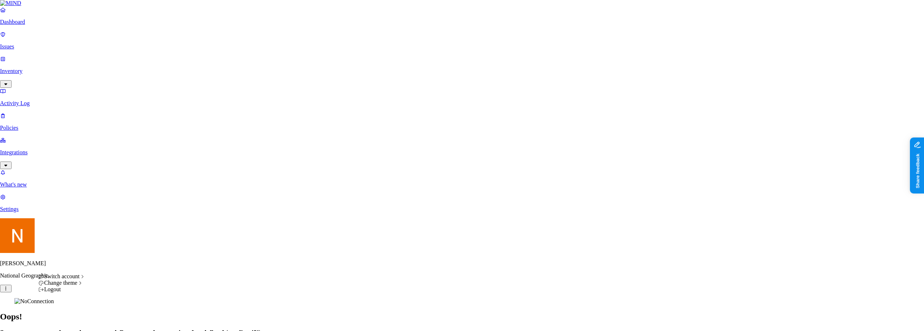
click at [72, 318] on html "Dashboard Issues Inventory Activity Log Policies Integrations What's new 1 Sett…" at bounding box center [462, 178] width 924 height 357
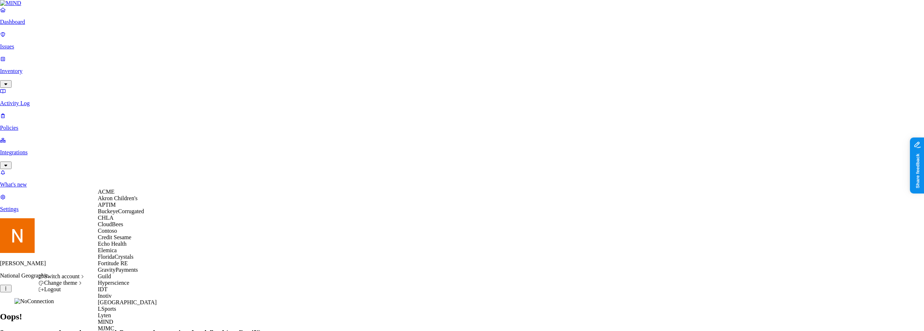
click at [128, 240] on span "Credit Sesame" at bounding box center [115, 237] width 34 height 6
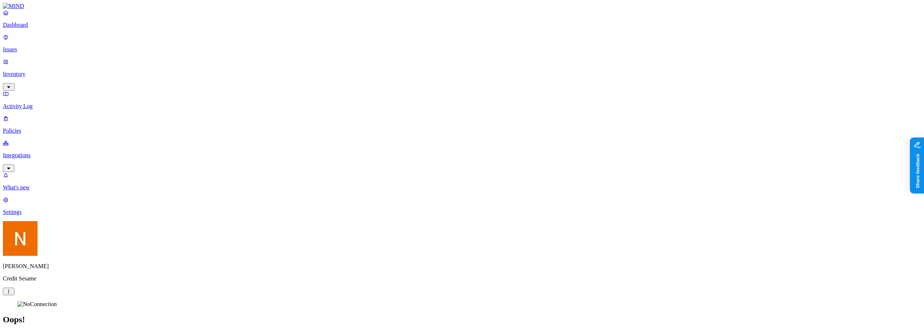
click at [52, 115] on link "Policies" at bounding box center [462, 124] width 918 height 19
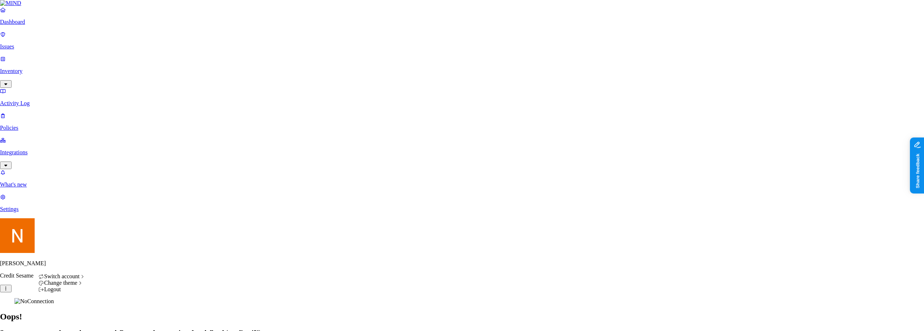
click at [71, 317] on html "Dashboard Issues Inventory Activity Log Policies Integrations What's new 1 Sett…" at bounding box center [462, 178] width 924 height 357
click at [80, 292] on div "Logout" at bounding box center [61, 289] width 47 height 6
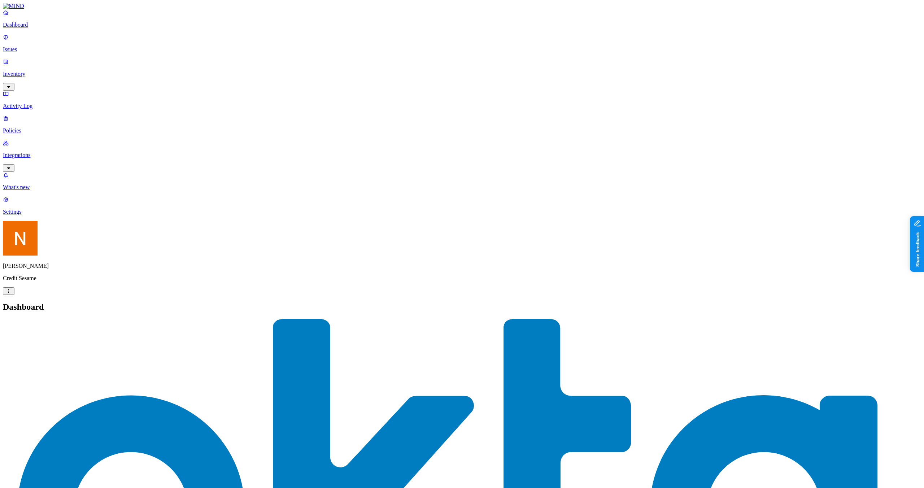
click at [59, 152] on p "Integrations" at bounding box center [462, 155] width 918 height 6
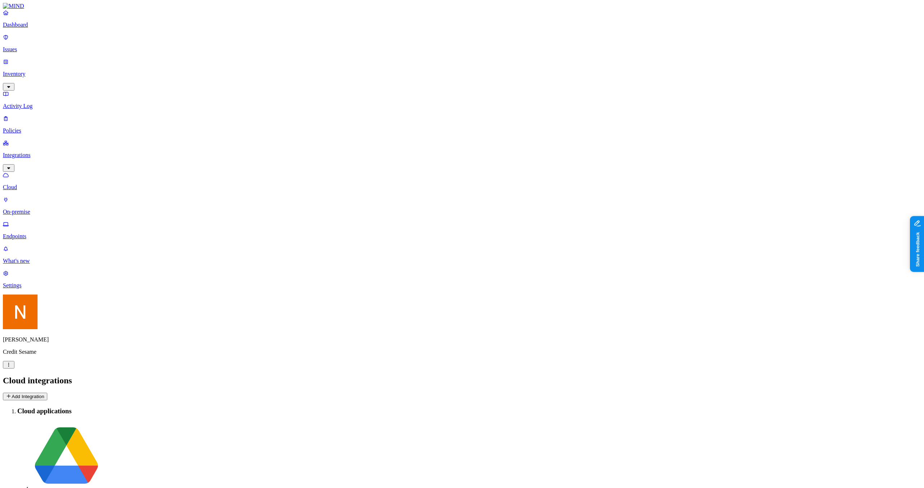
click at [47, 221] on link "Endpoints" at bounding box center [462, 230] width 918 height 19
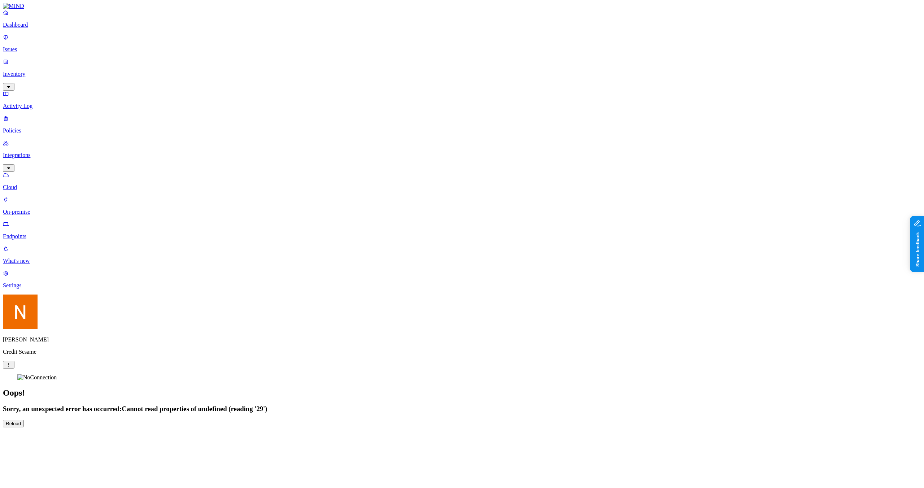
click at [73, 330] on html "Dashboard Issues Inventory Activity Log Policies Integrations Cloud On-premise …" at bounding box center [462, 216] width 924 height 433
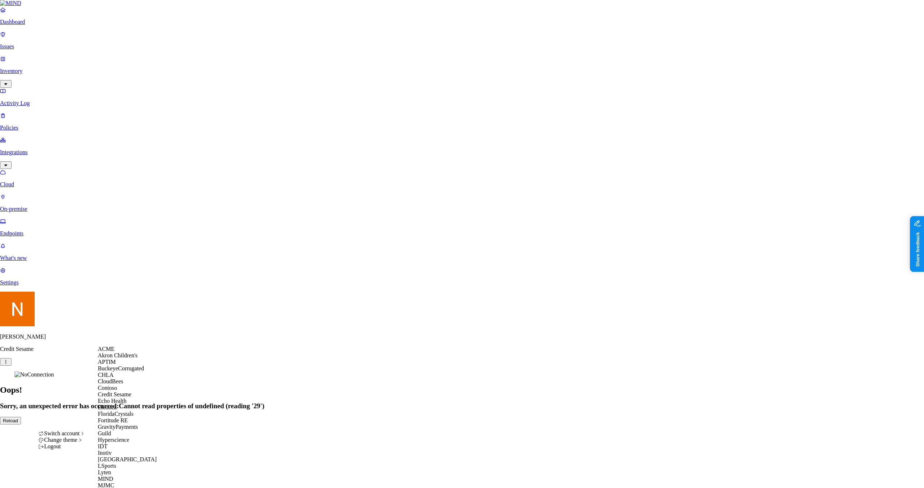
click at [113, 330] on span "CloudBees" at bounding box center [110, 381] width 25 height 6
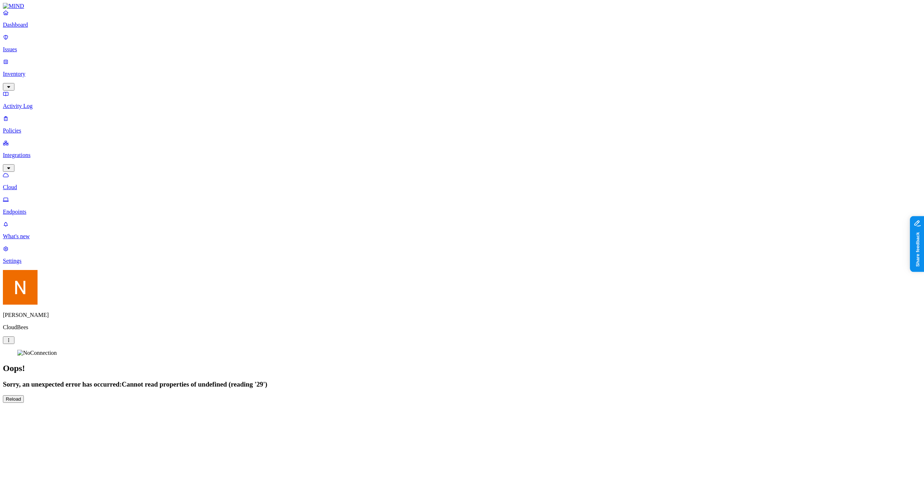
click at [71, 409] on html "Dashboard Issues Inventory Activity Log Policies Integrations Cloud Endpoints W…" at bounding box center [462, 204] width 924 height 409
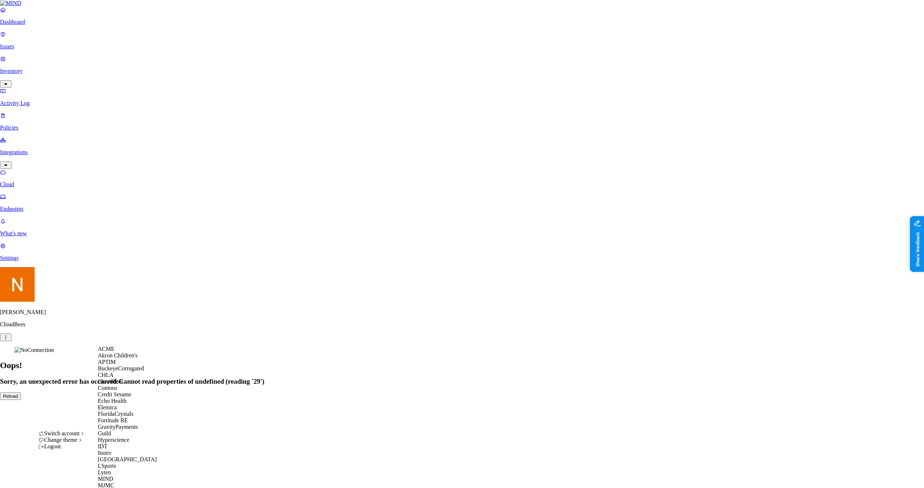
scroll to position [184, 0]
click at [117, 450] on div "Inotiv" at bounding box center [133, 453] width 70 height 6
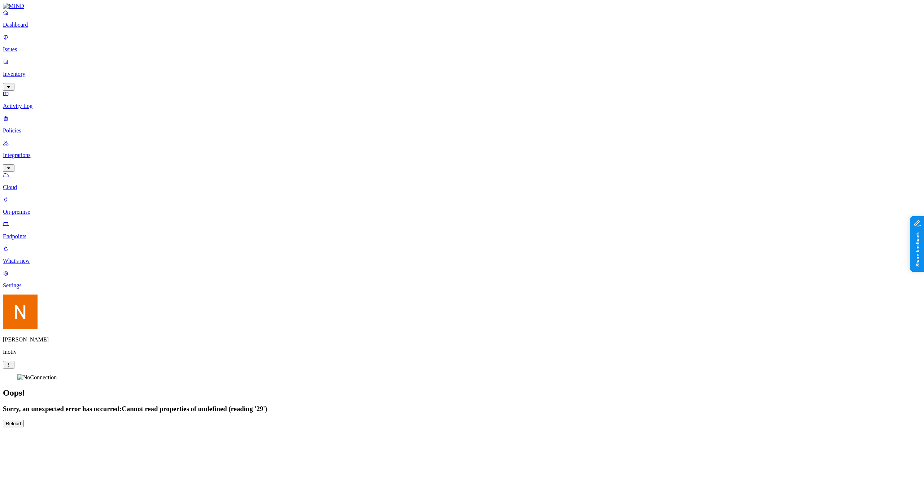
click at [53, 127] on p "Policies" at bounding box center [462, 130] width 918 height 6
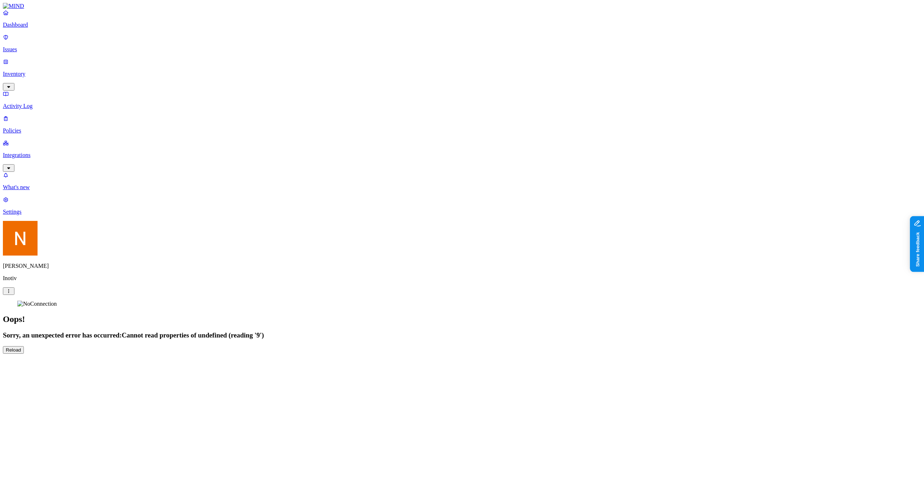
click at [54, 103] on p "Activity Log" at bounding box center [462, 106] width 918 height 6
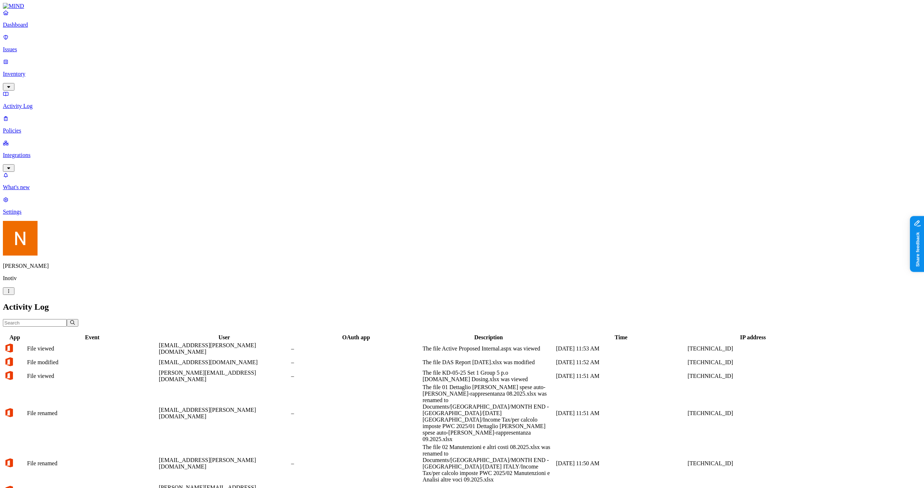
click at [52, 64] on div "Dashboard Issues Inventory Activity Log Policies Integrations" at bounding box center [462, 90] width 918 height 162
click at [52, 71] on p "Inventory" at bounding box center [462, 74] width 918 height 6
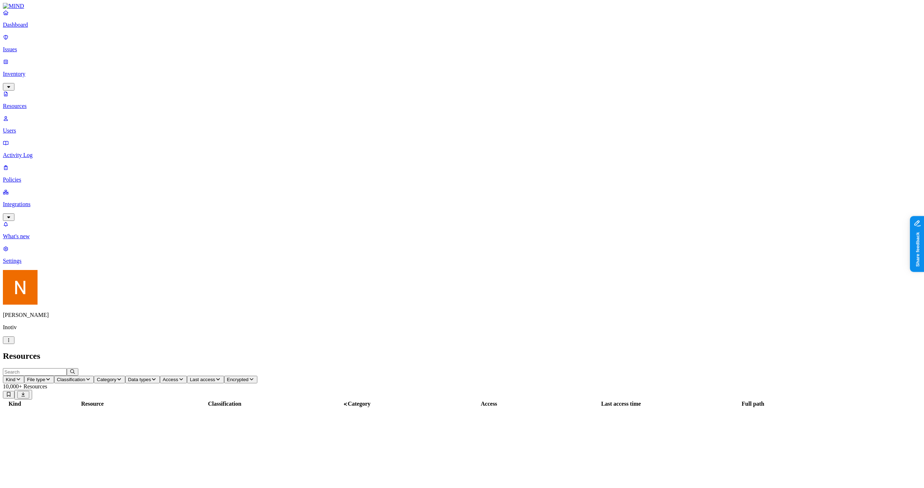
click at [52, 127] on p "Users" at bounding box center [462, 130] width 918 height 6
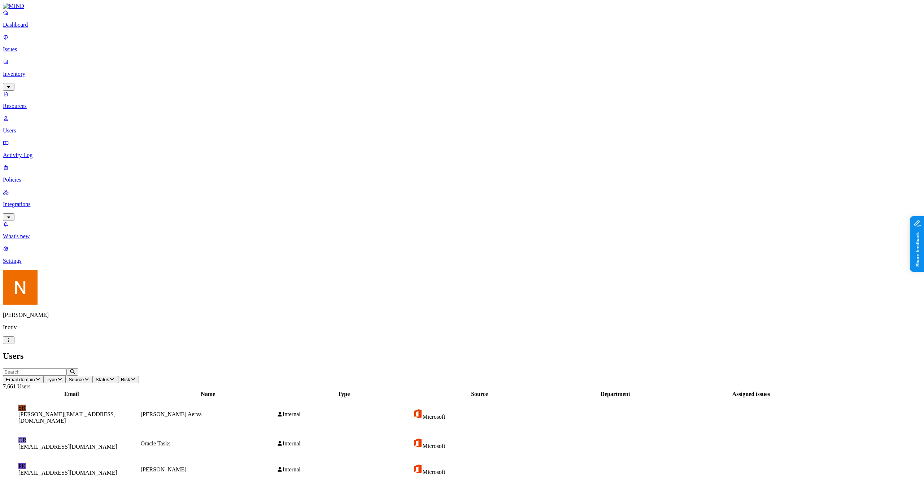
click at [51, 48] on p "Issues" at bounding box center [462, 49] width 918 height 6
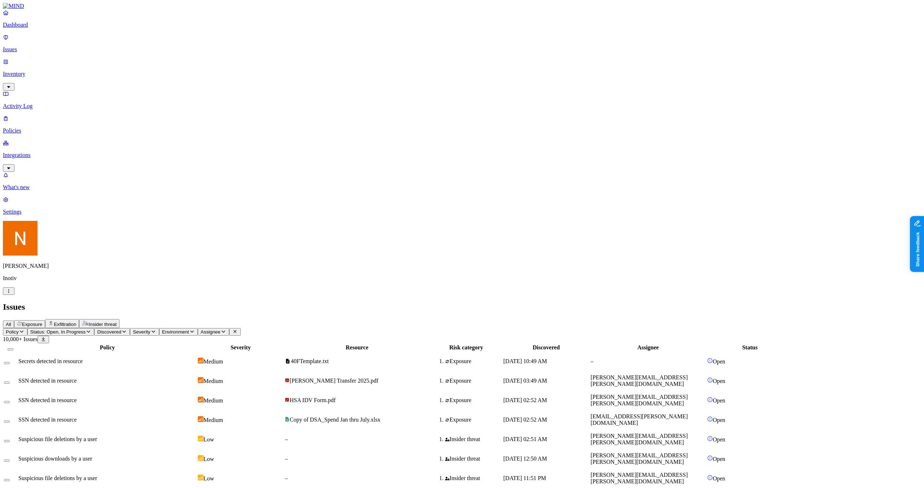
click at [42, 322] on span "Exposure" at bounding box center [32, 324] width 20 height 5
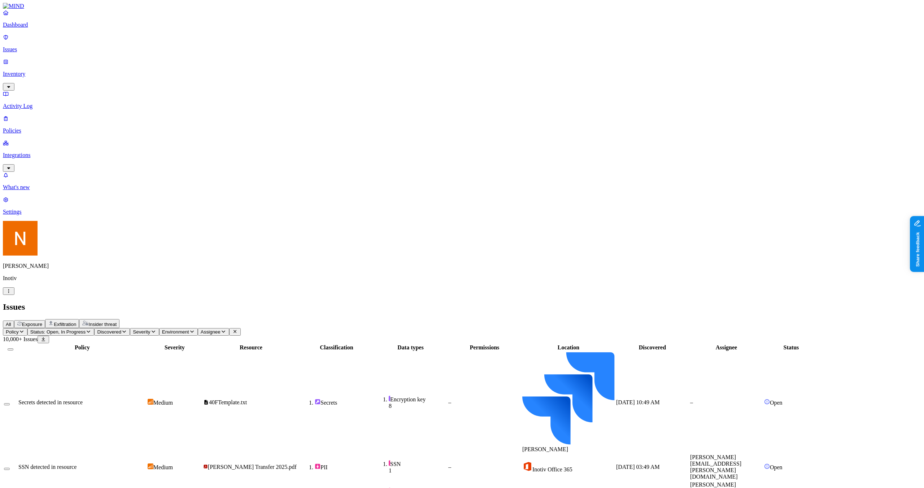
click at [30, 28] on p "Dashboard" at bounding box center [462, 25] width 918 height 6
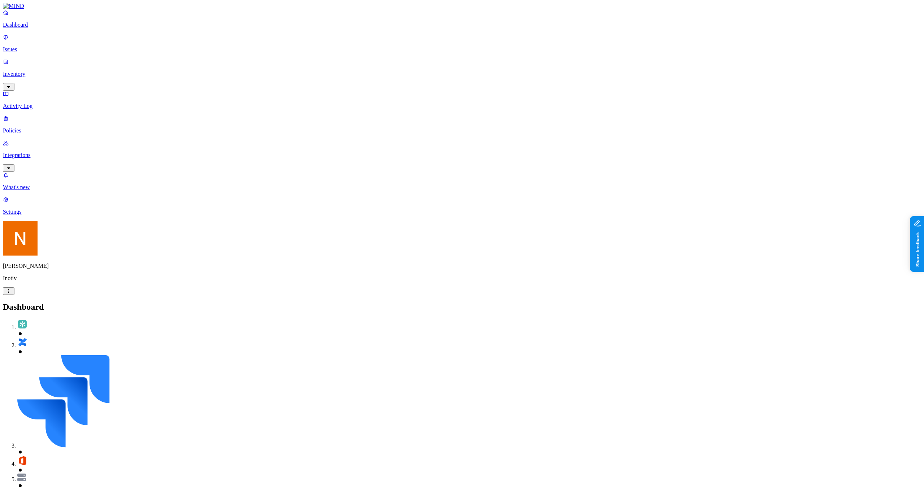
click at [51, 103] on p "Activity Log" at bounding box center [462, 106] width 918 height 6
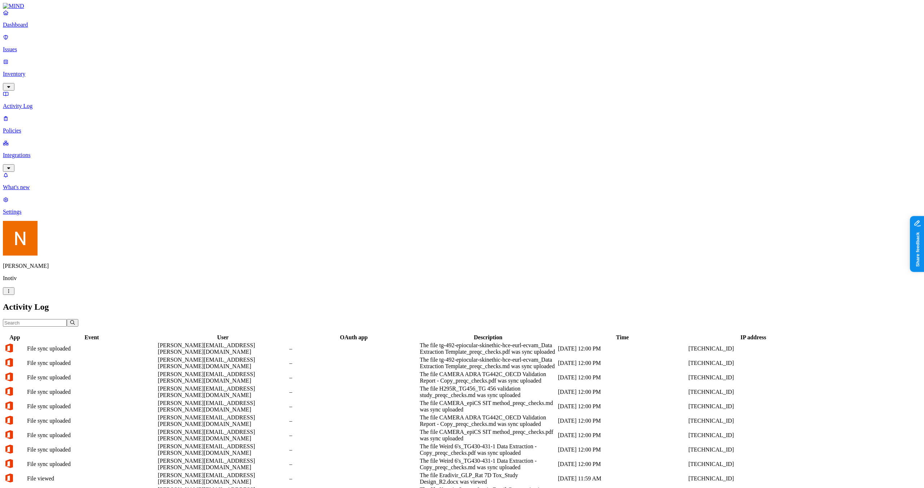
click at [47, 90] on div "Dashboard Issues Inventory Activity Log Policies Integrations" at bounding box center [462, 90] width 918 height 162
click at [48, 127] on p "Policies" at bounding box center [462, 130] width 918 height 6
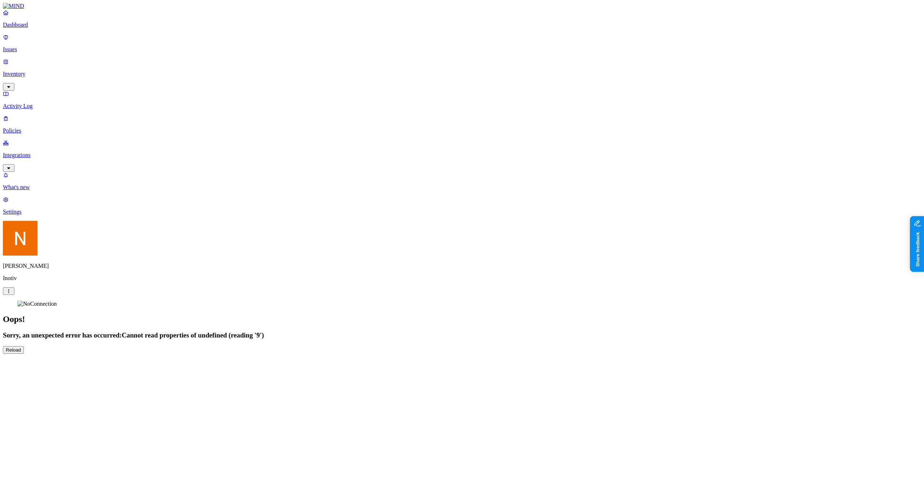
click at [47, 152] on p "Integrations" at bounding box center [462, 155] width 918 height 6
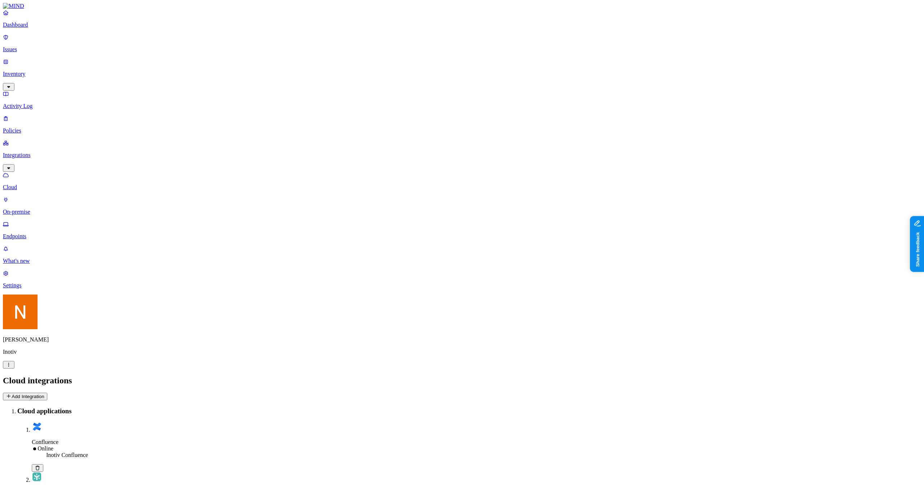
click at [52, 209] on p "On-premise" at bounding box center [462, 212] width 918 height 6
click at [51, 233] on p "Endpoints" at bounding box center [462, 236] width 918 height 6
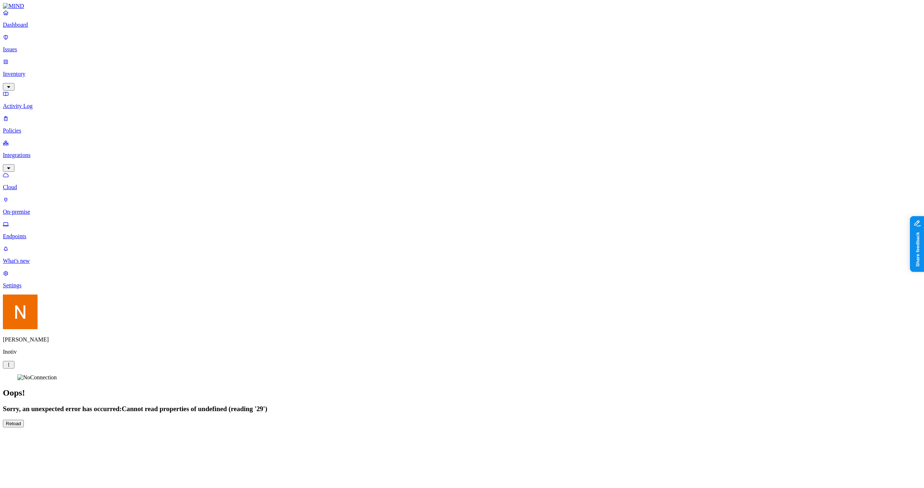
click at [227, 189] on div "Dashboard Issues Inventory Activity Log Policies Integrations Cloud On-premise …" at bounding box center [462, 215] width 918 height 424
click at [16, 115] on link "Policies" at bounding box center [462, 124] width 918 height 19
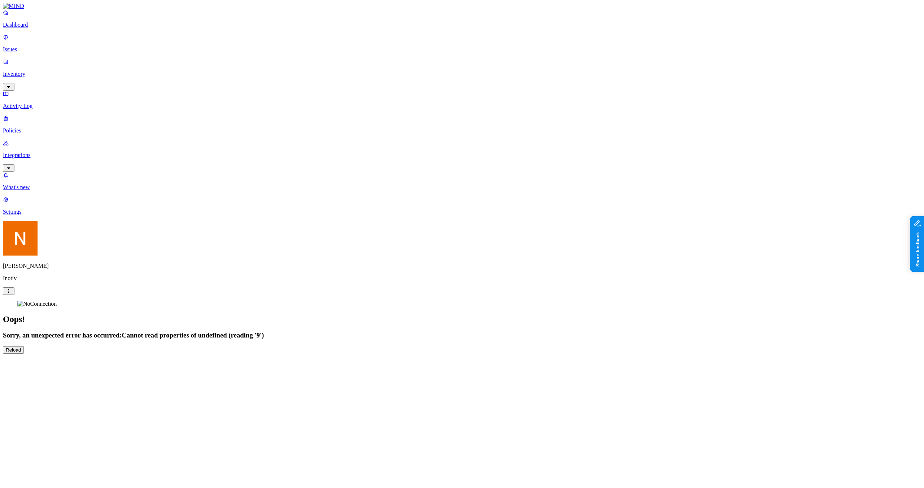
click at [271, 163] on div "Dashboard Issues Inventory Activity Log Policies Integrations What's new 1 Sett…" at bounding box center [462, 178] width 918 height 351
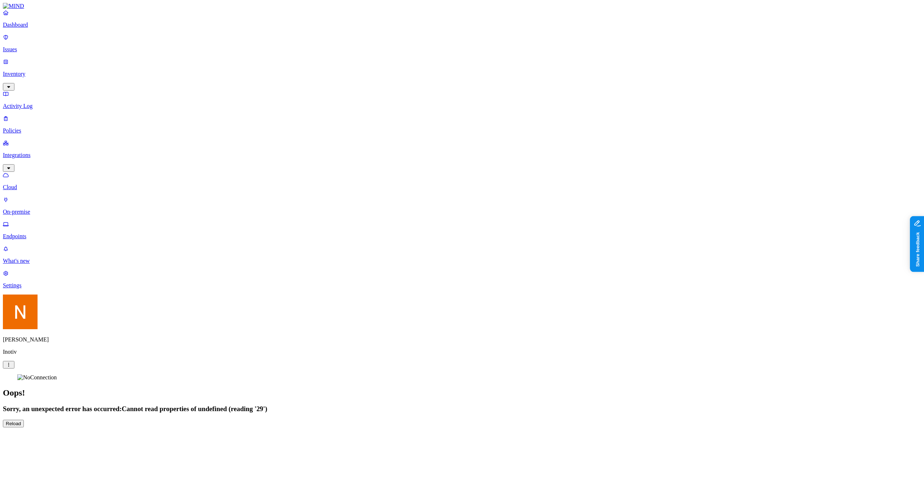
click at [468, 374] on section "Oops! Sorry, an unexpected error has occurred: Cannot read properties of undefi…" at bounding box center [462, 400] width 918 height 53
